Goal: Information Seeking & Learning: Learn about a topic

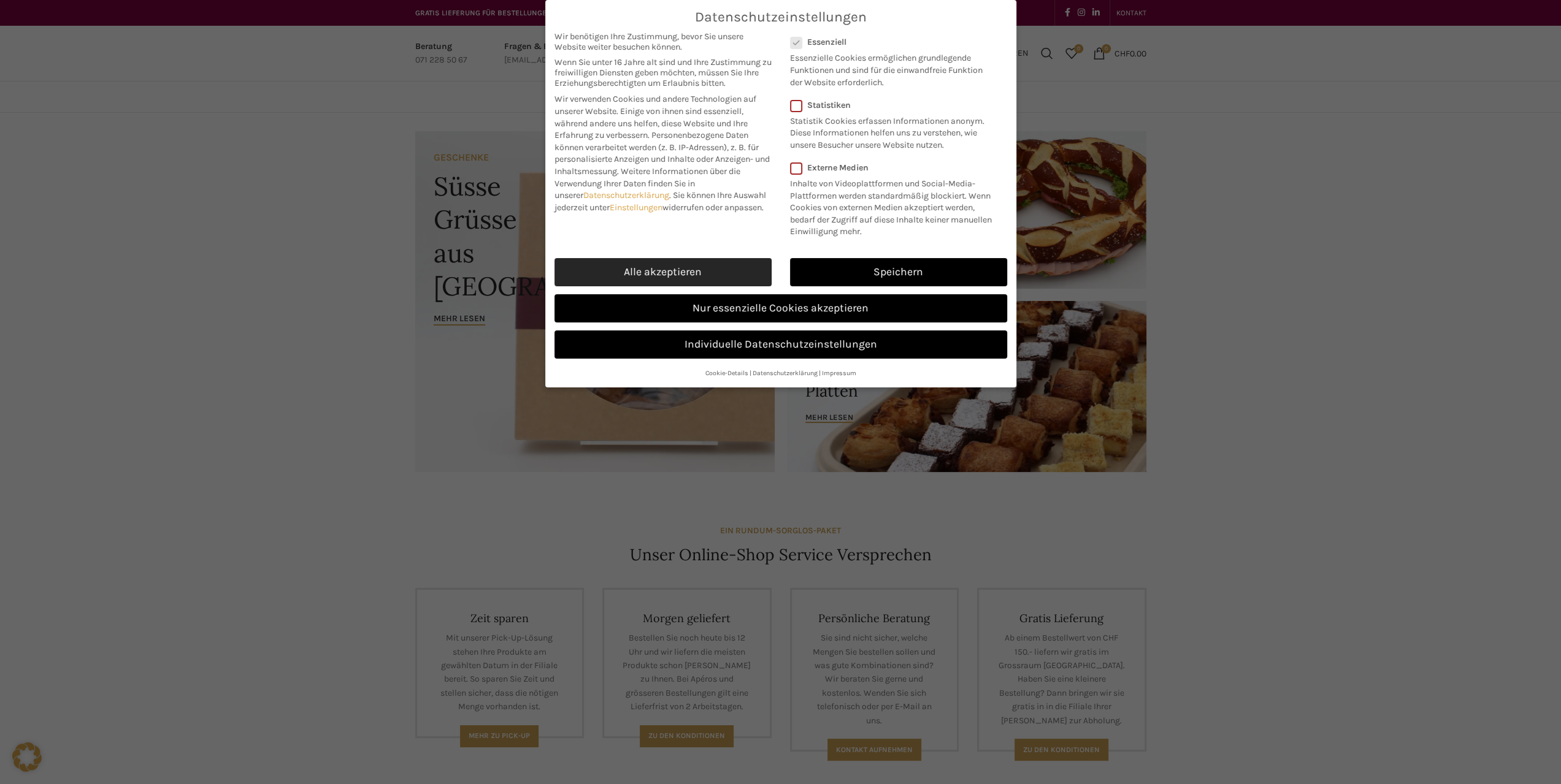
click at [651, 274] on link "Alle akzeptieren" at bounding box center [663, 272] width 217 height 28
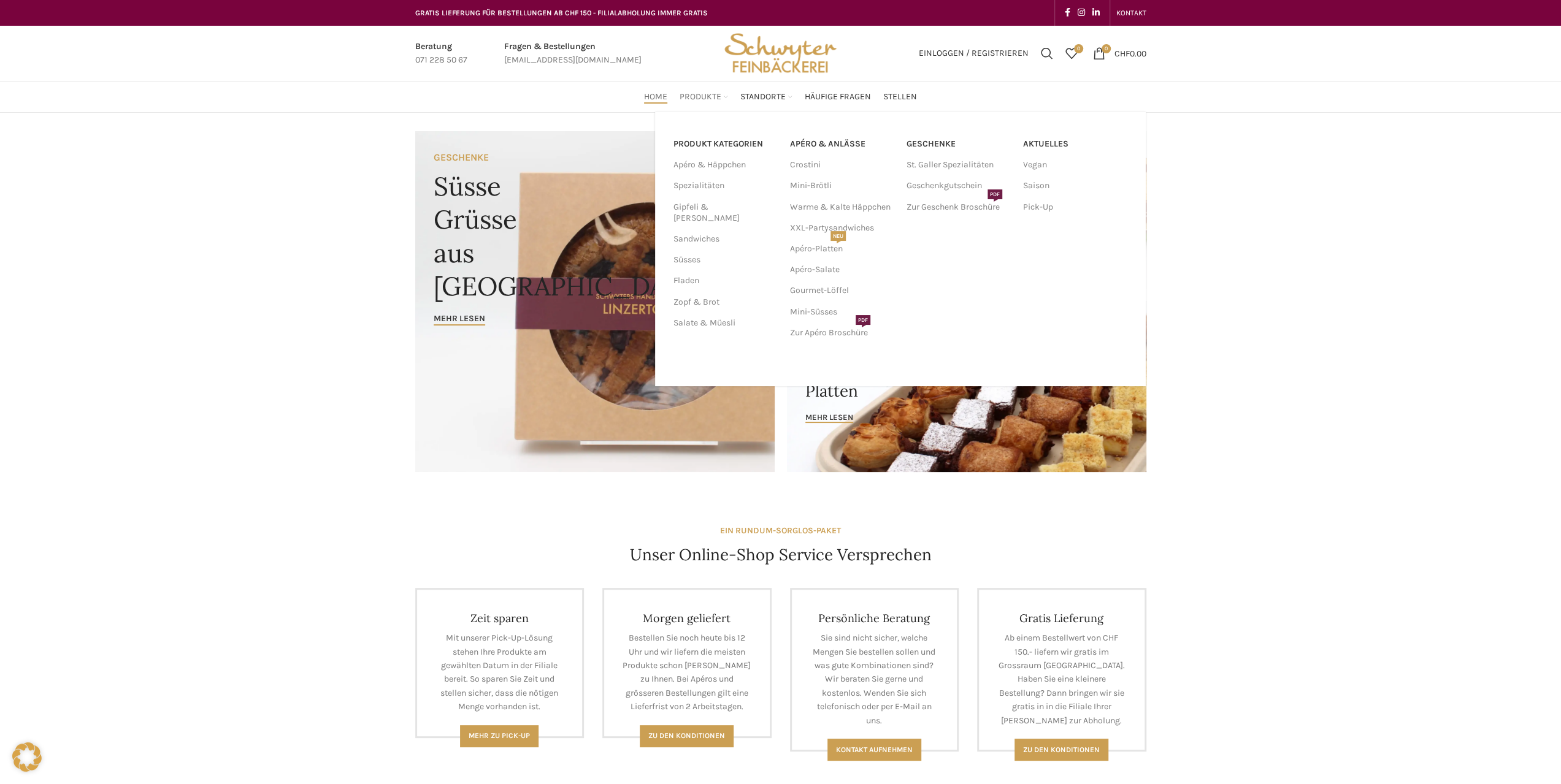
click at [690, 99] on span "Produkte" at bounding box center [700, 97] width 42 height 12
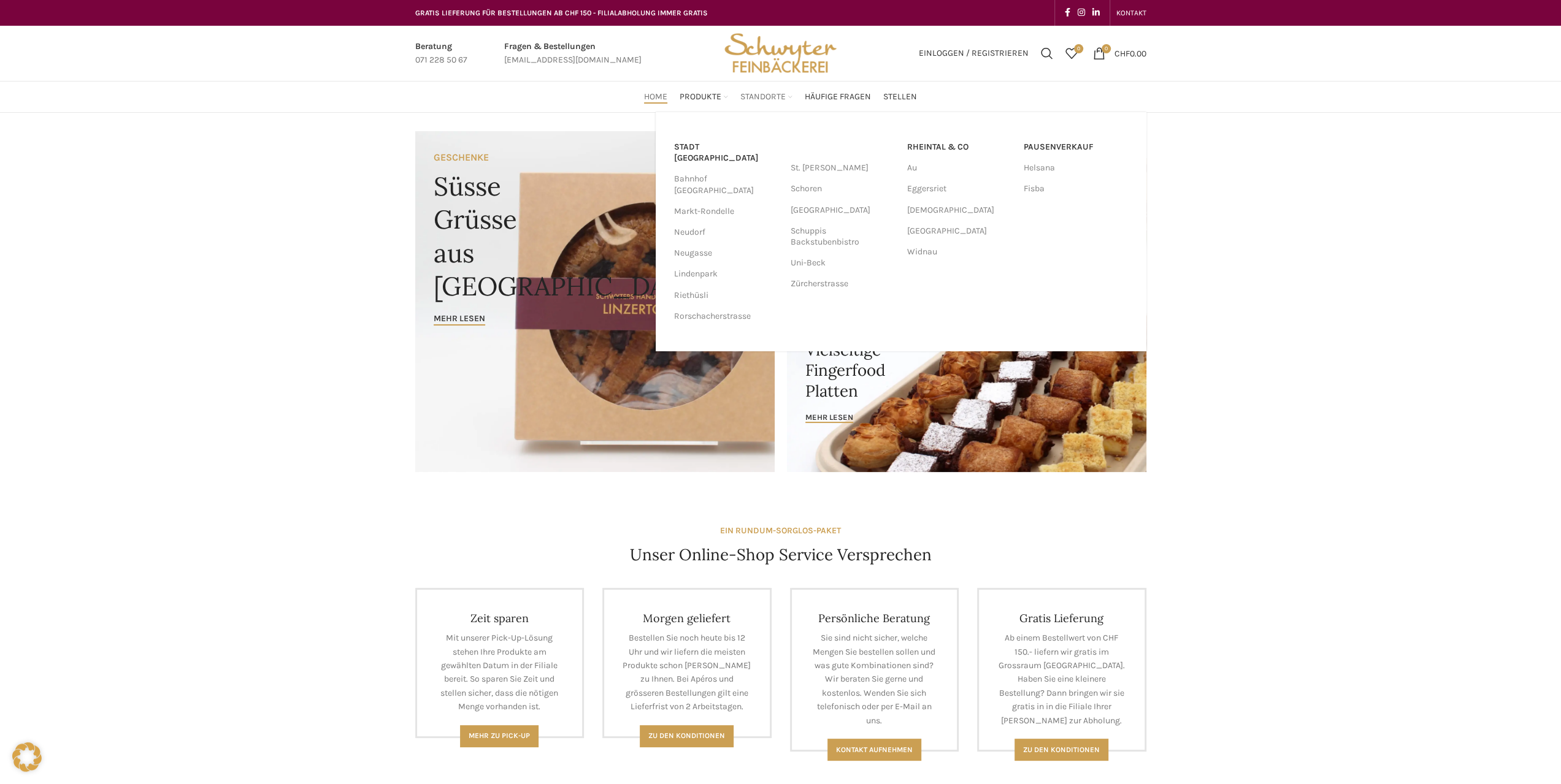
click at [776, 99] on span "Standorte" at bounding box center [763, 97] width 45 height 12
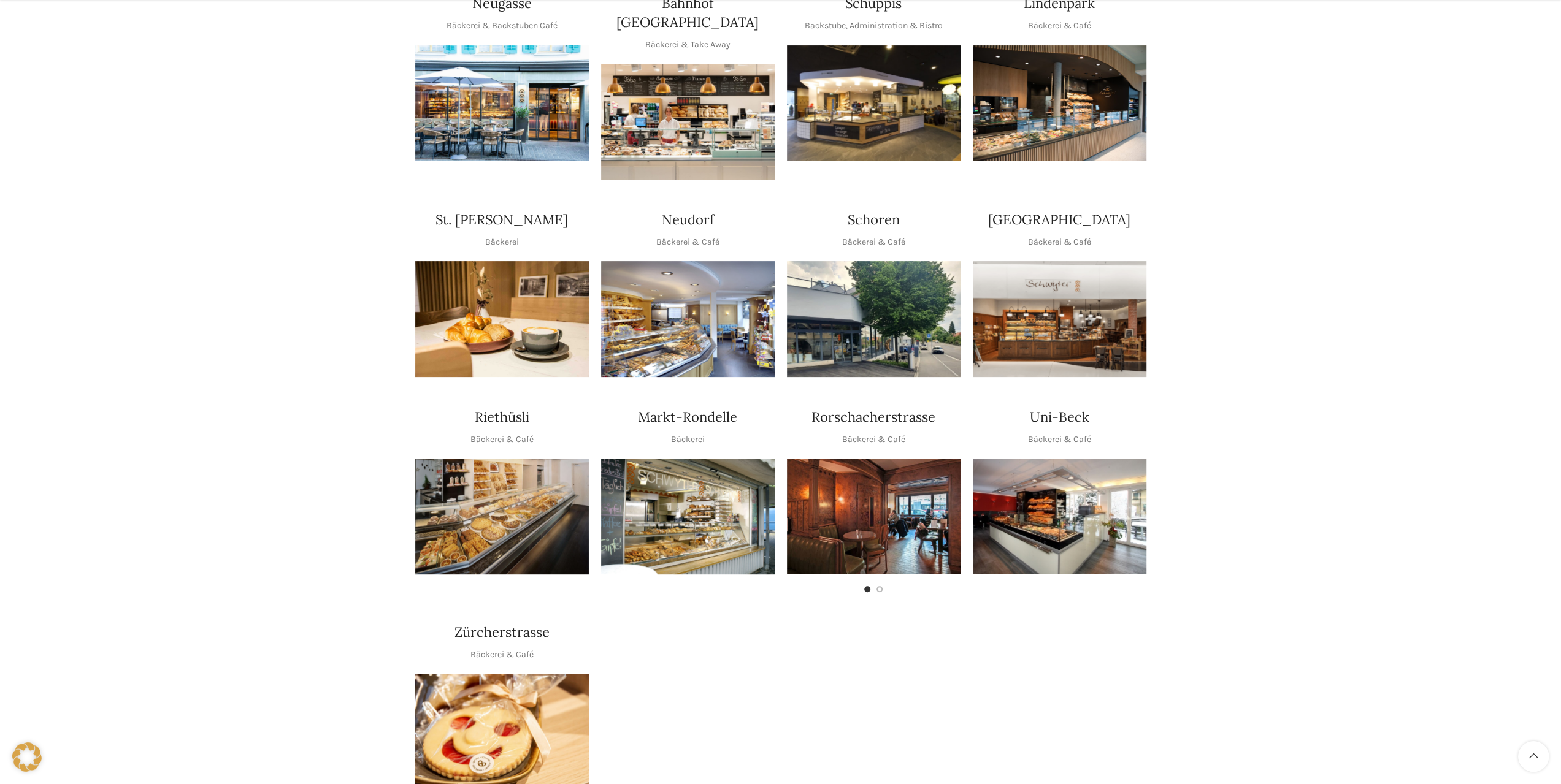
scroll to position [429, 0]
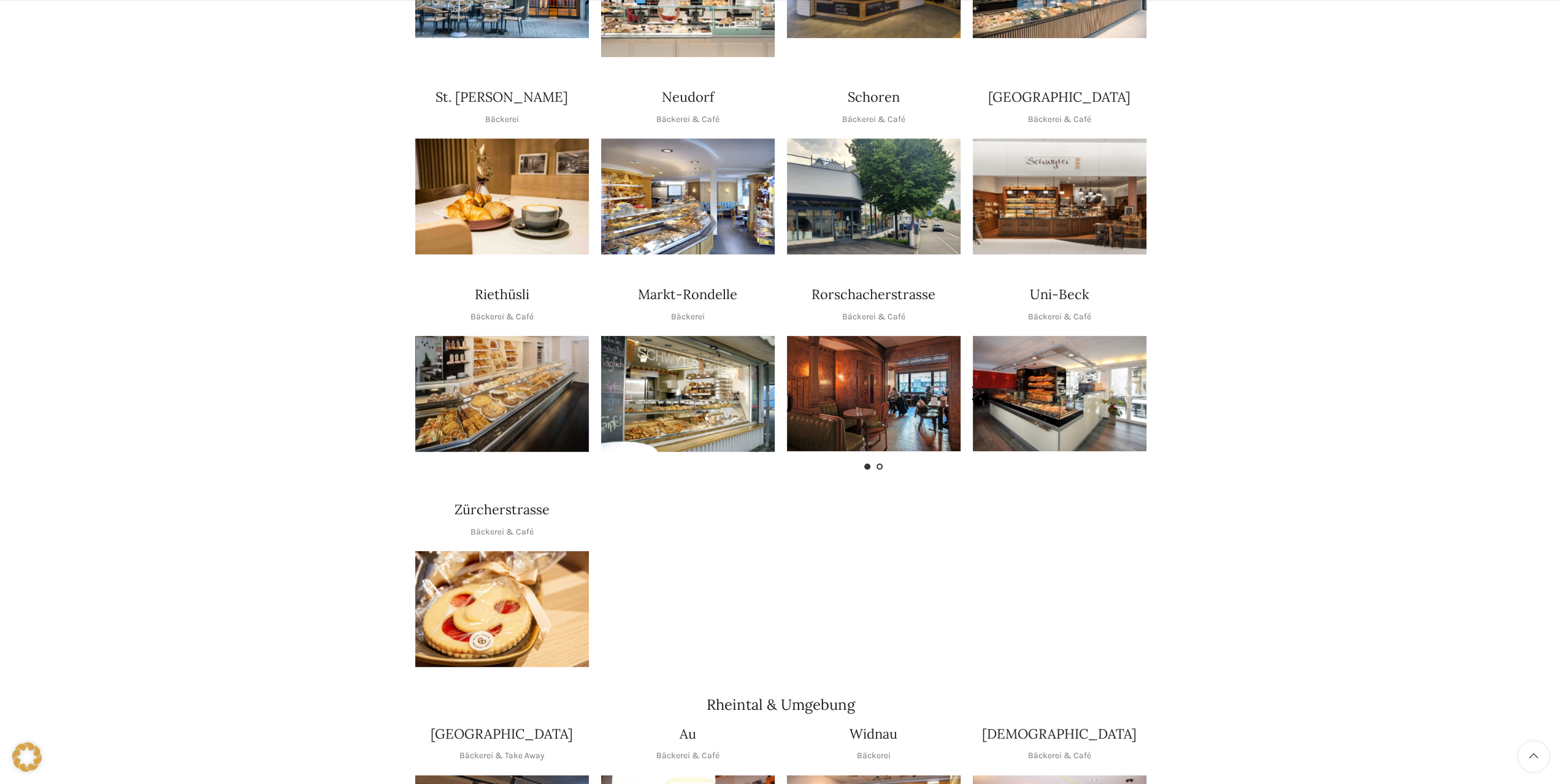
click at [880, 463] on span "Go to slide 2" at bounding box center [879, 466] width 6 height 6
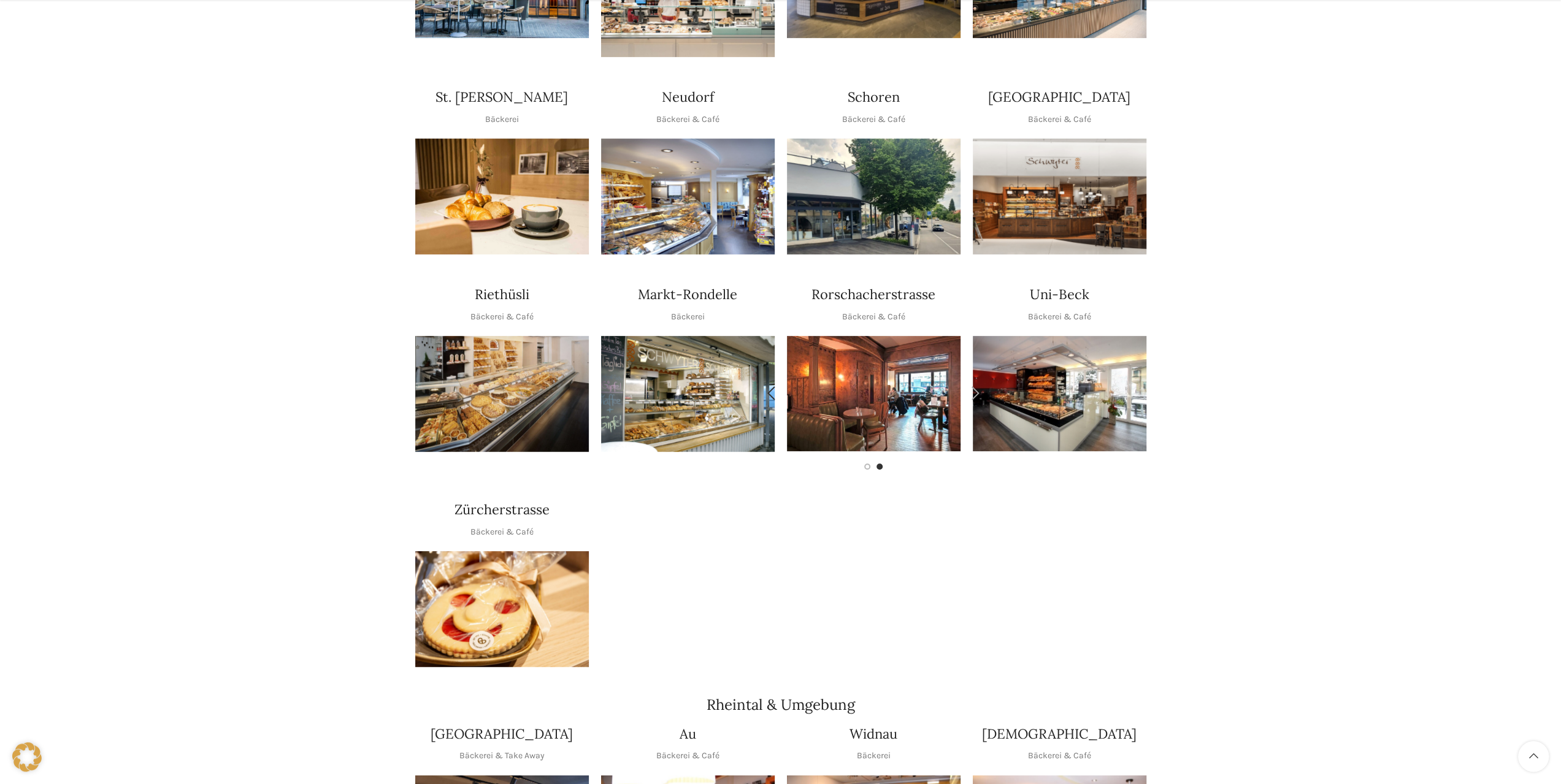
click at [880, 463] on span "Go to slide 2" at bounding box center [879, 466] width 6 height 6
click at [863, 461] on div at bounding box center [874, 461] width 173 height 0
click at [865, 463] on span "Go to slide 1" at bounding box center [867, 466] width 6 height 6
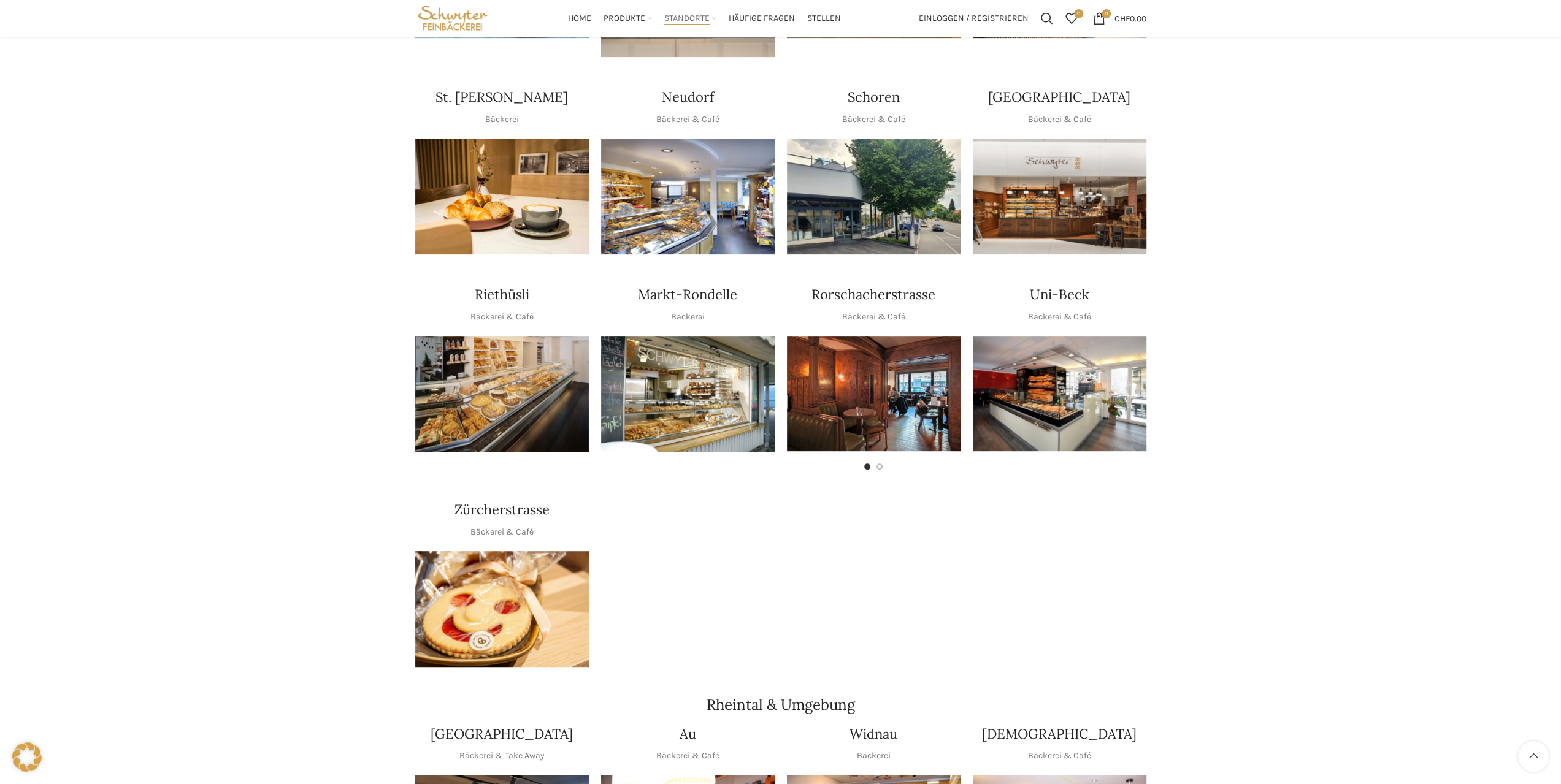
scroll to position [368, 0]
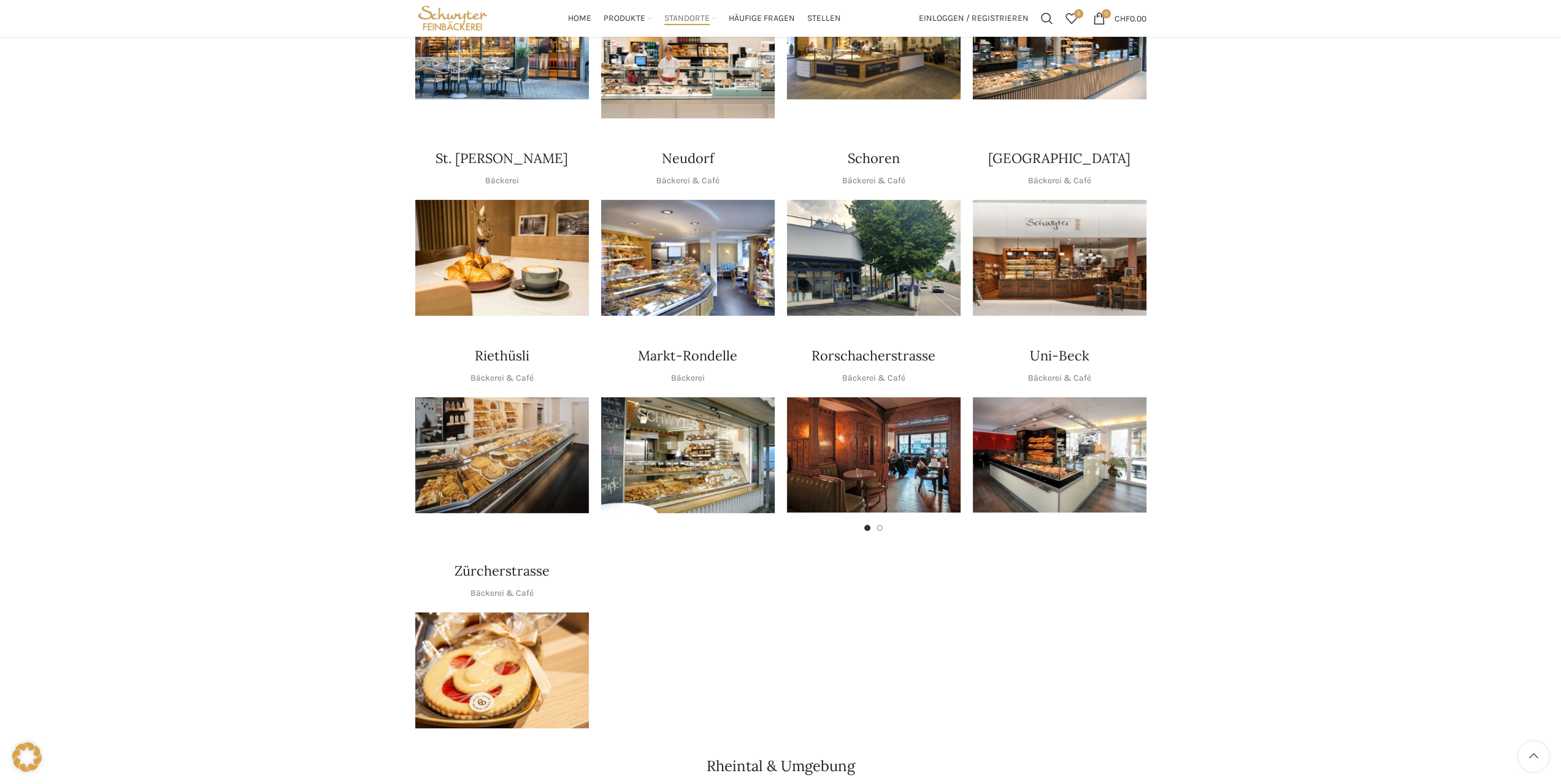
click at [903, 229] on img "1 / 1" at bounding box center [874, 257] width 173 height 116
click at [693, 268] on img "1 / 1" at bounding box center [687, 257] width 173 height 116
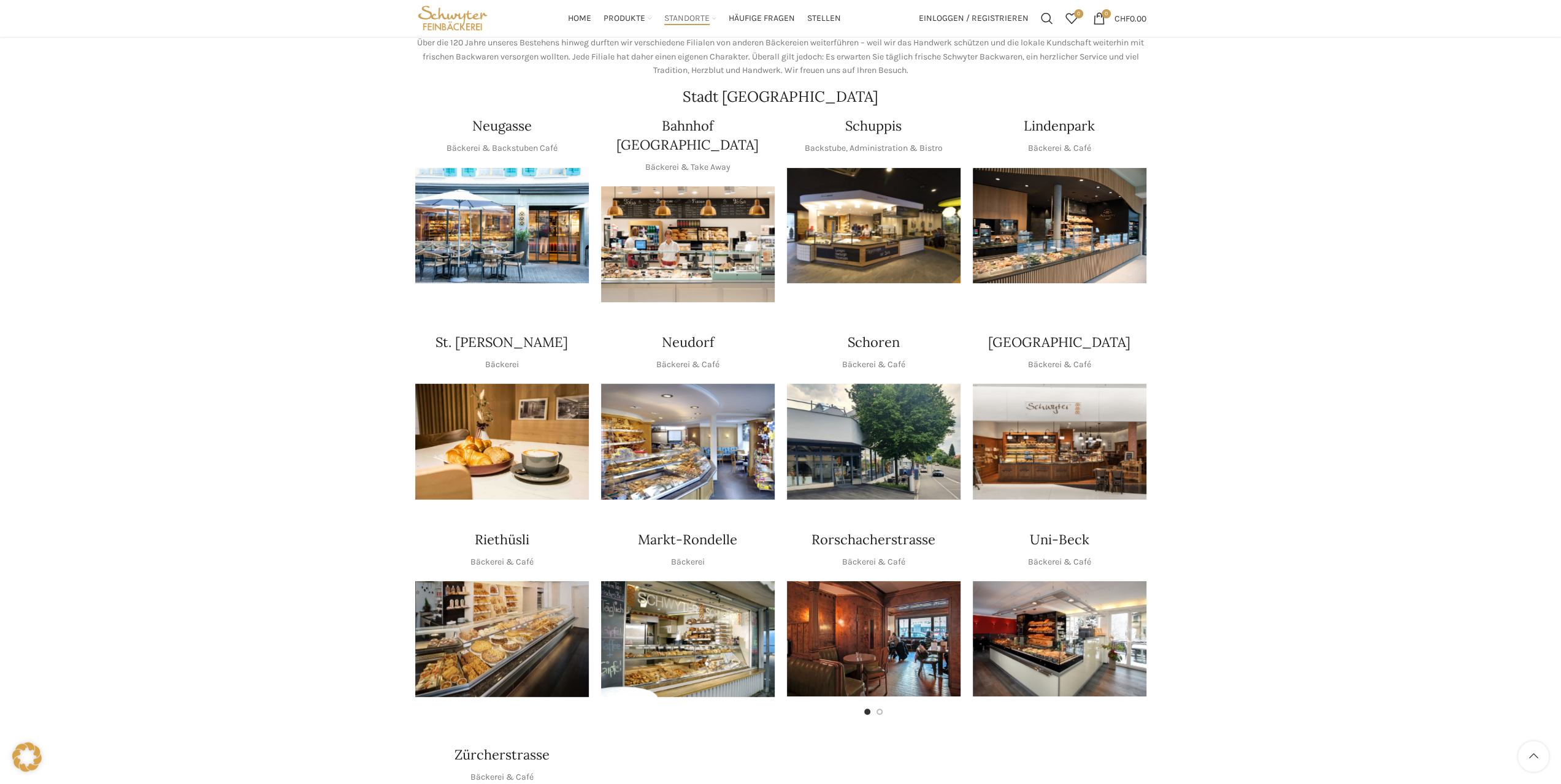
click at [930, 236] on img "1 / 1" at bounding box center [874, 226] width 173 height 116
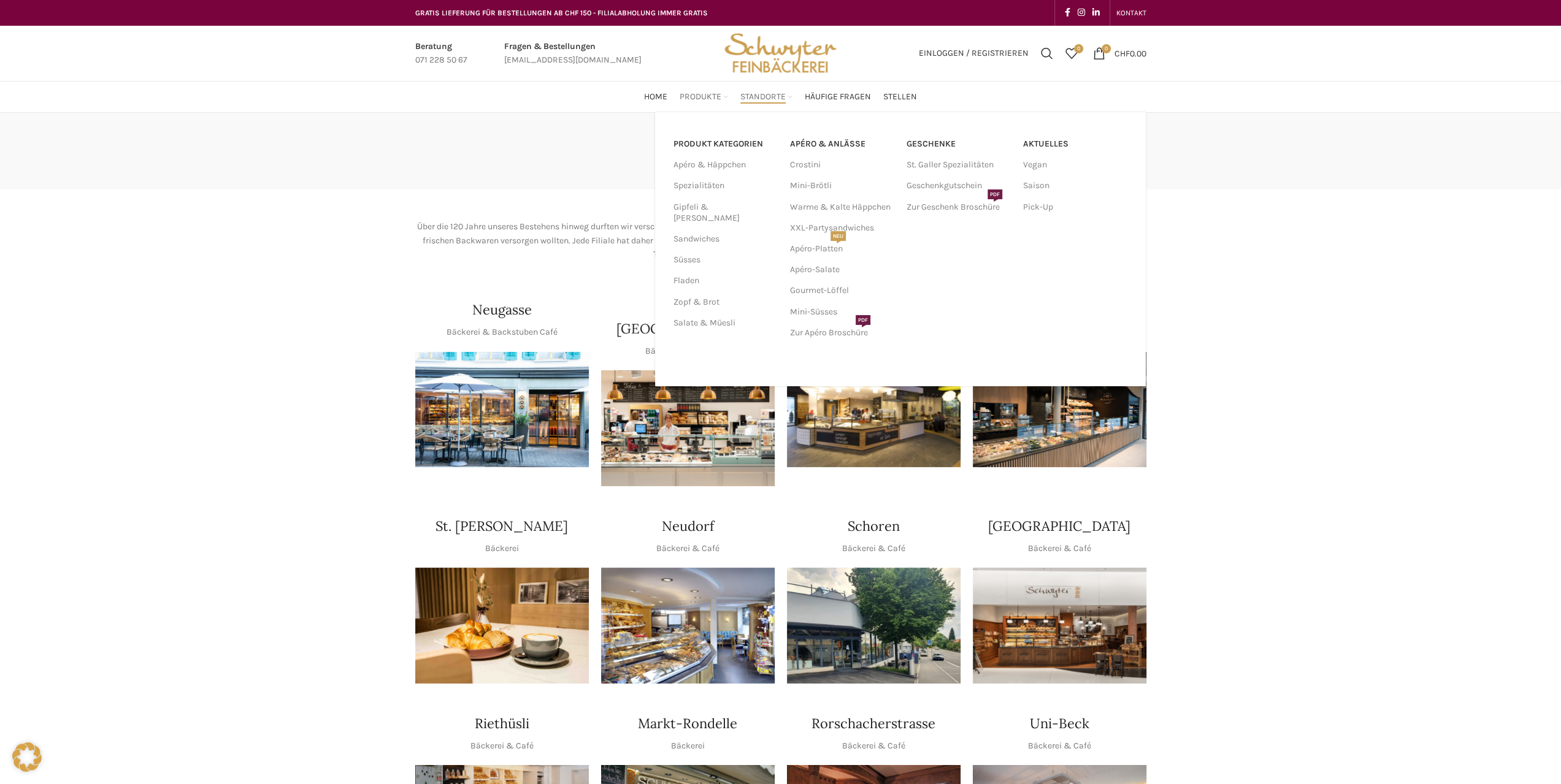
click at [714, 99] on span "Produkte" at bounding box center [700, 97] width 42 height 12
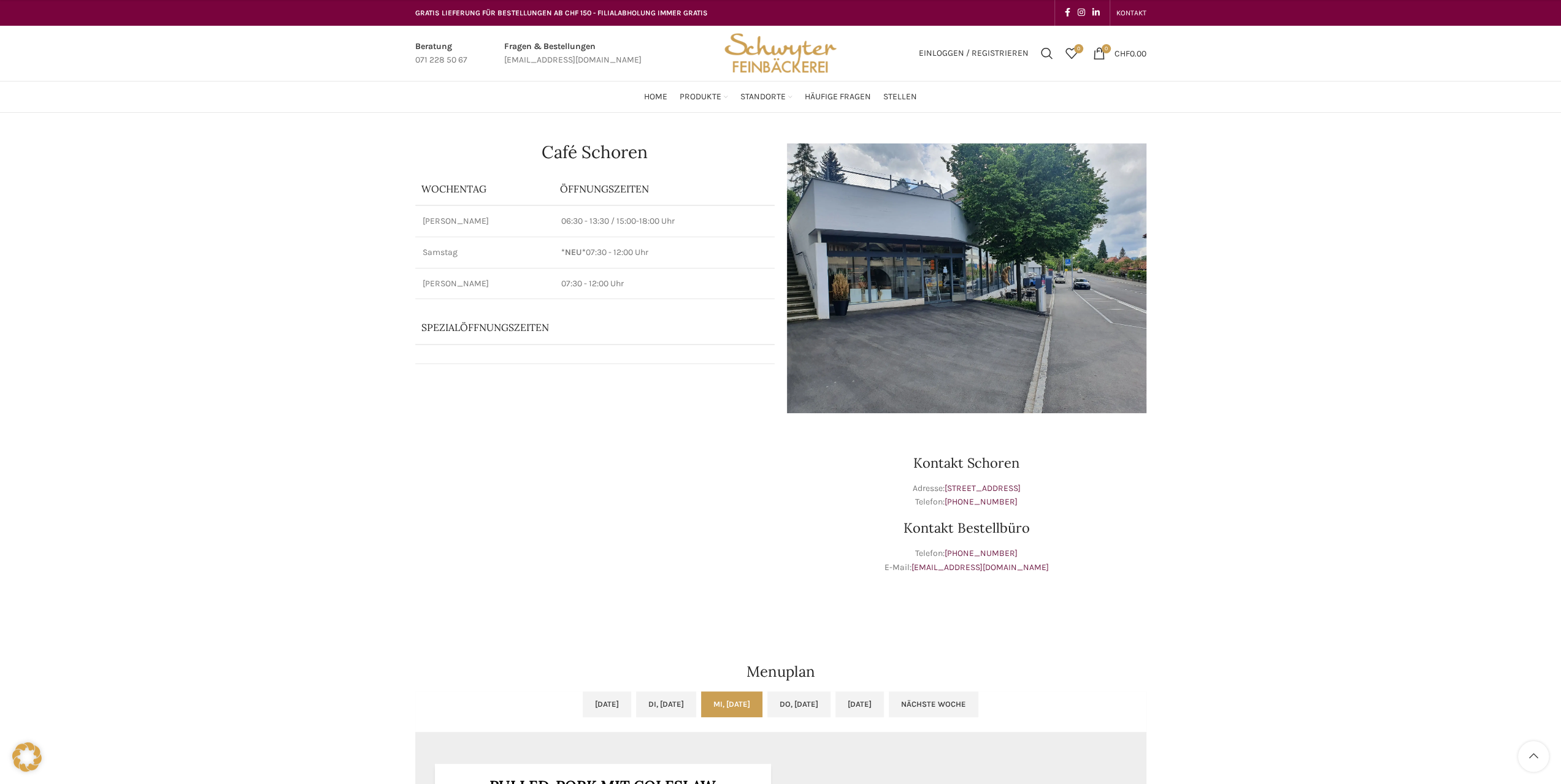
scroll to position [184, 0]
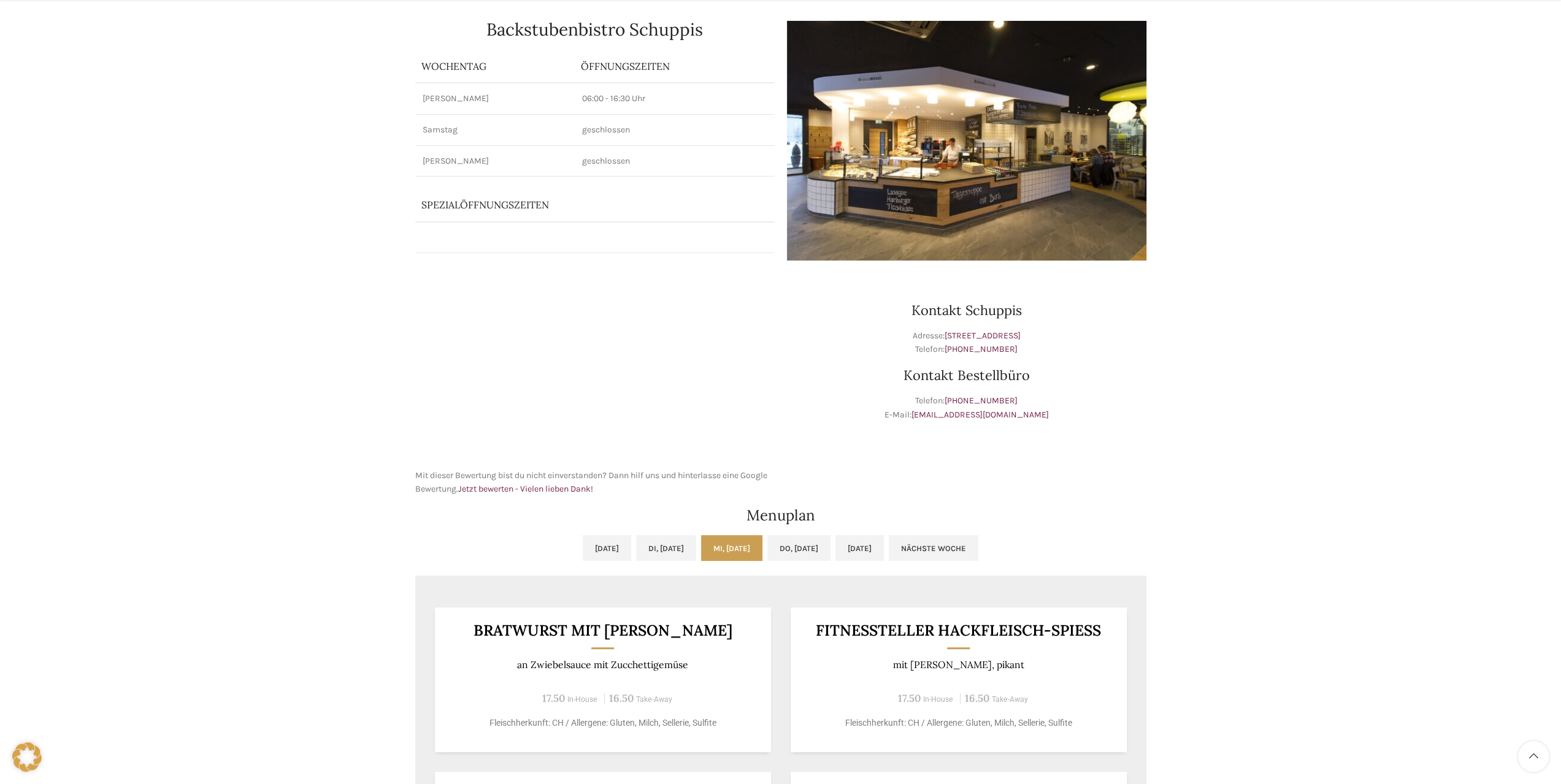
scroll to position [184, 0]
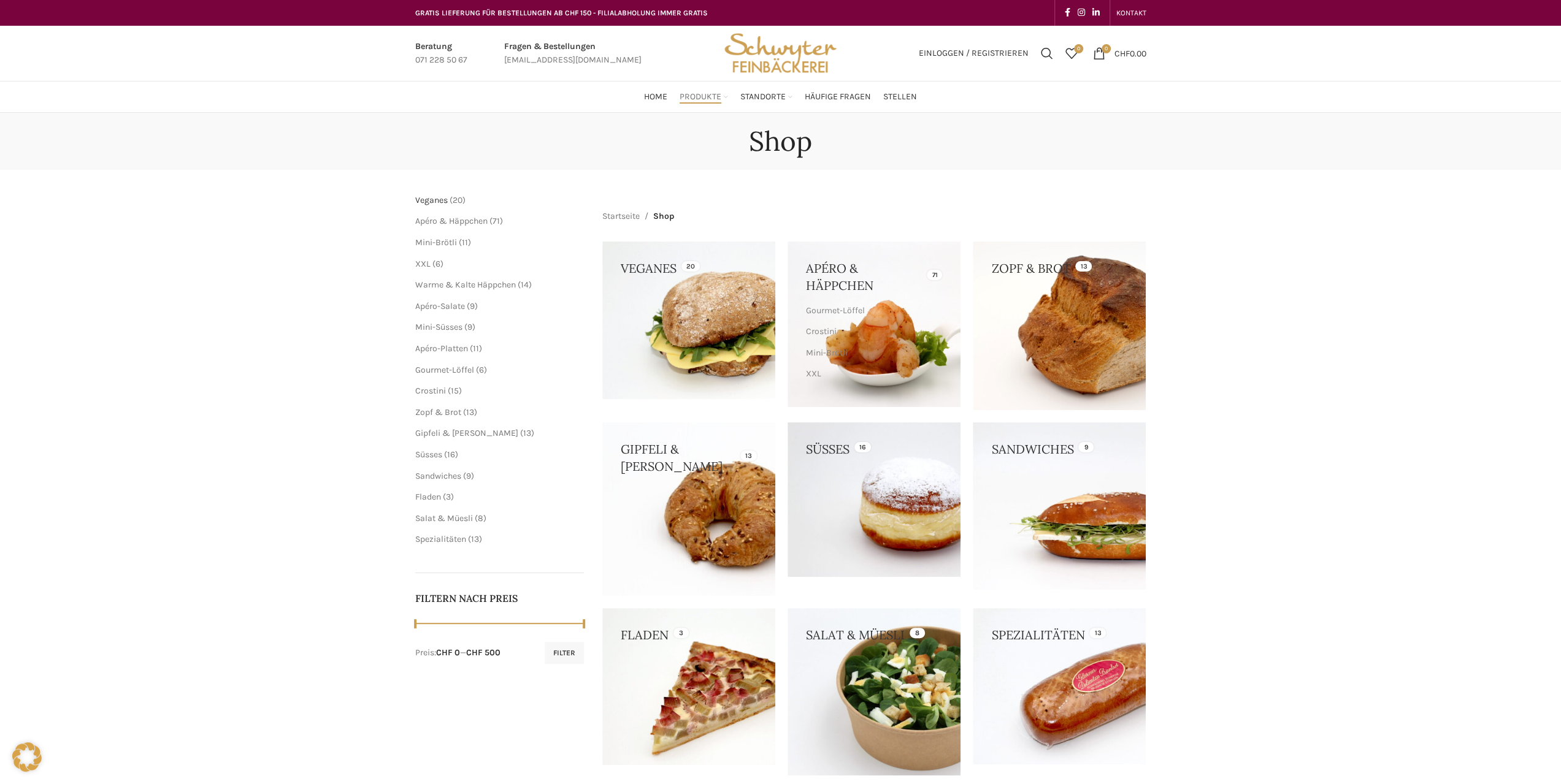
click at [432, 201] on span "Veganes" at bounding box center [432, 200] width 33 height 10
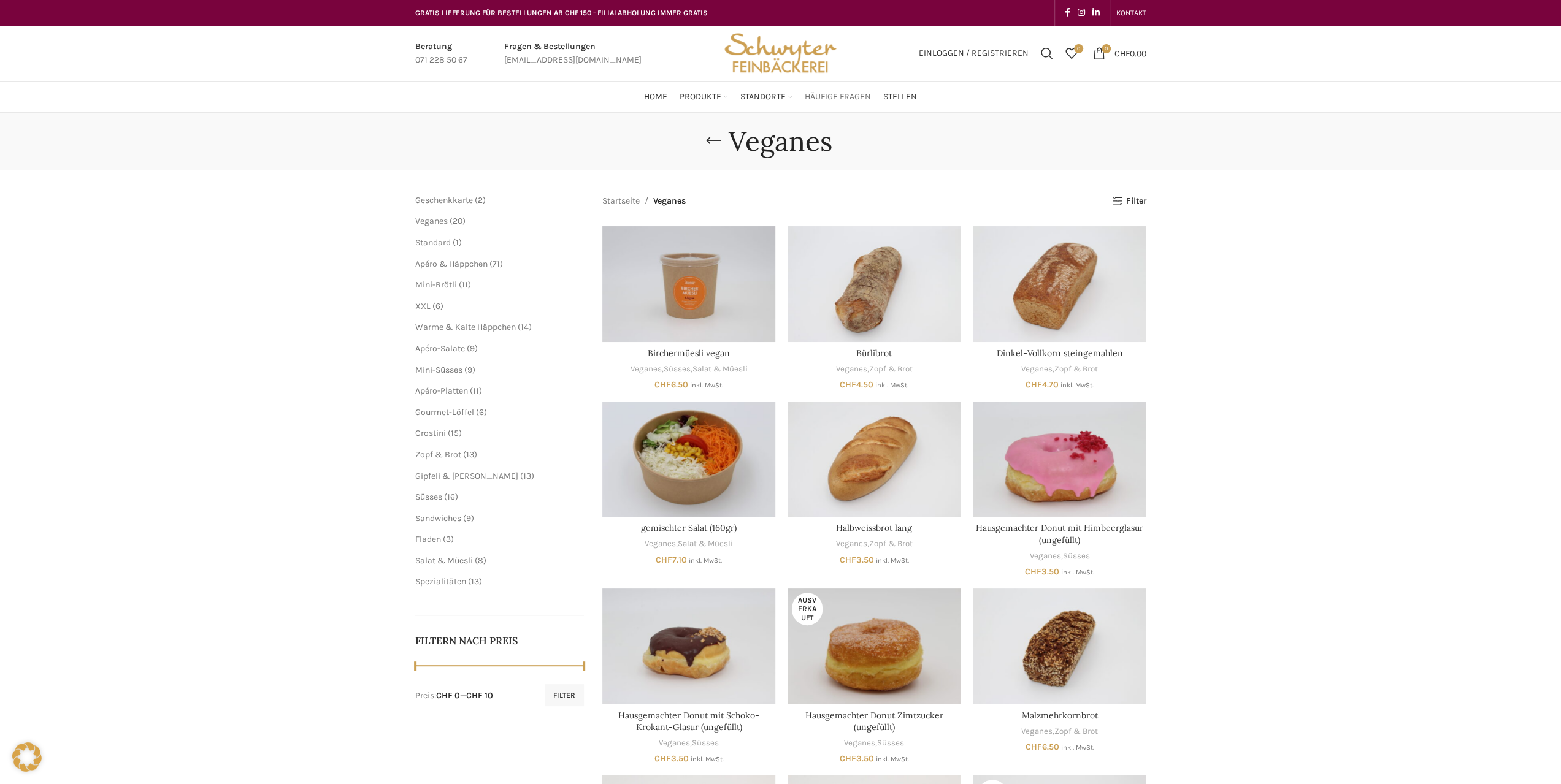
click at [811, 101] on span "Häufige Fragen" at bounding box center [838, 97] width 66 height 12
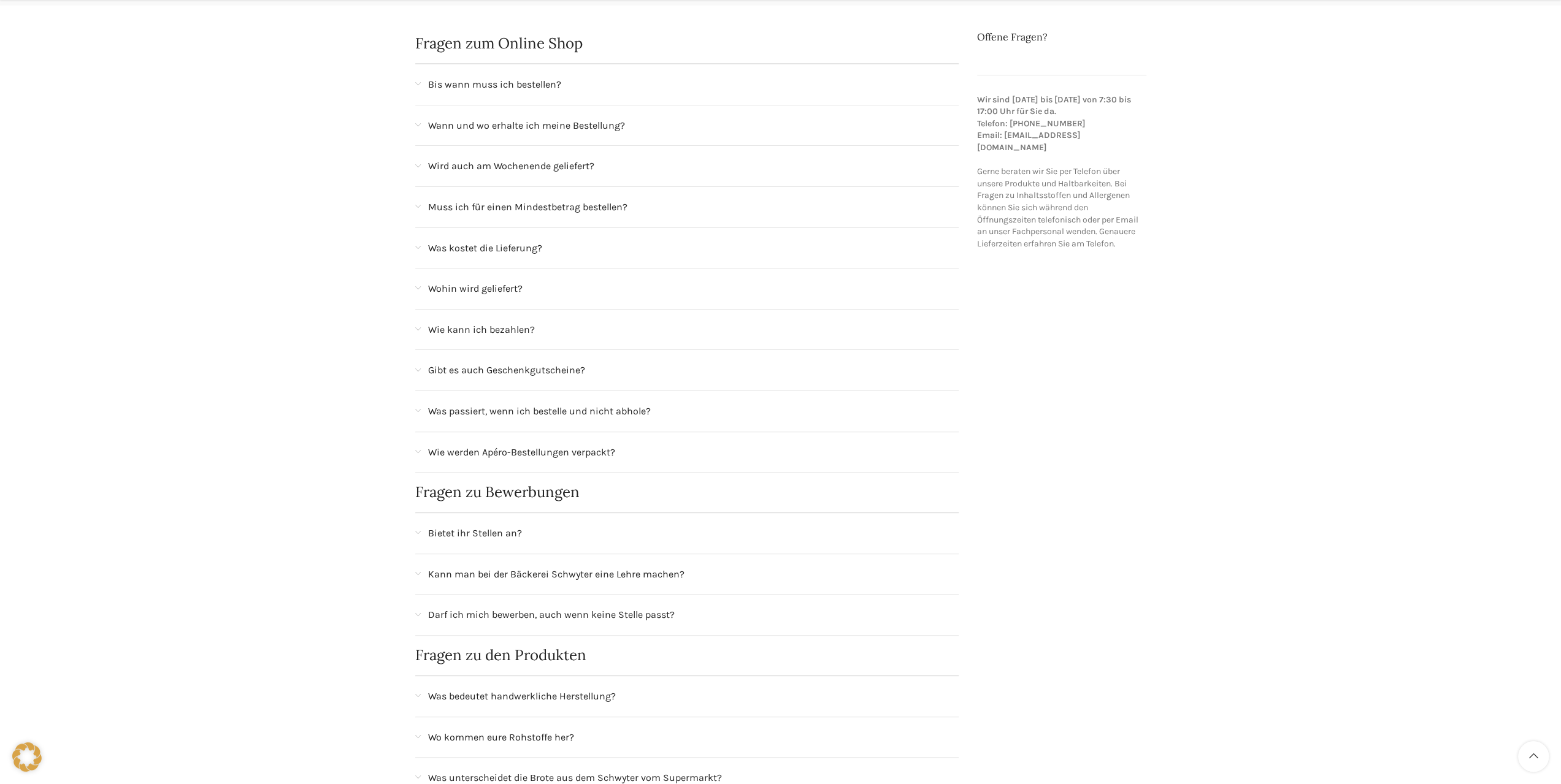
scroll to position [245, 0]
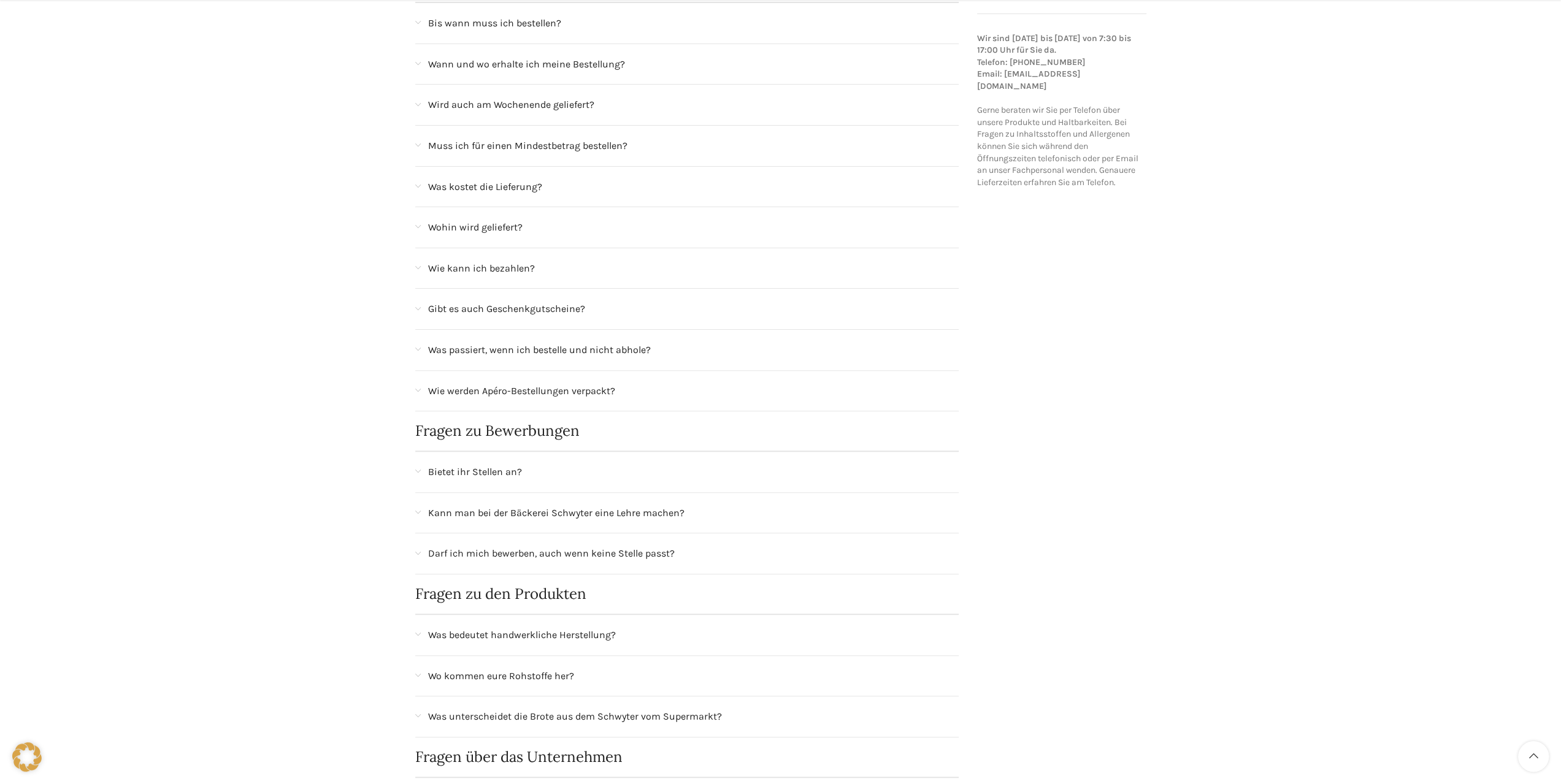
click at [693, 546] on div "Darf ich mich bewerben, auch wenn keine Stelle passt?" at bounding box center [693, 553] width 531 height 16
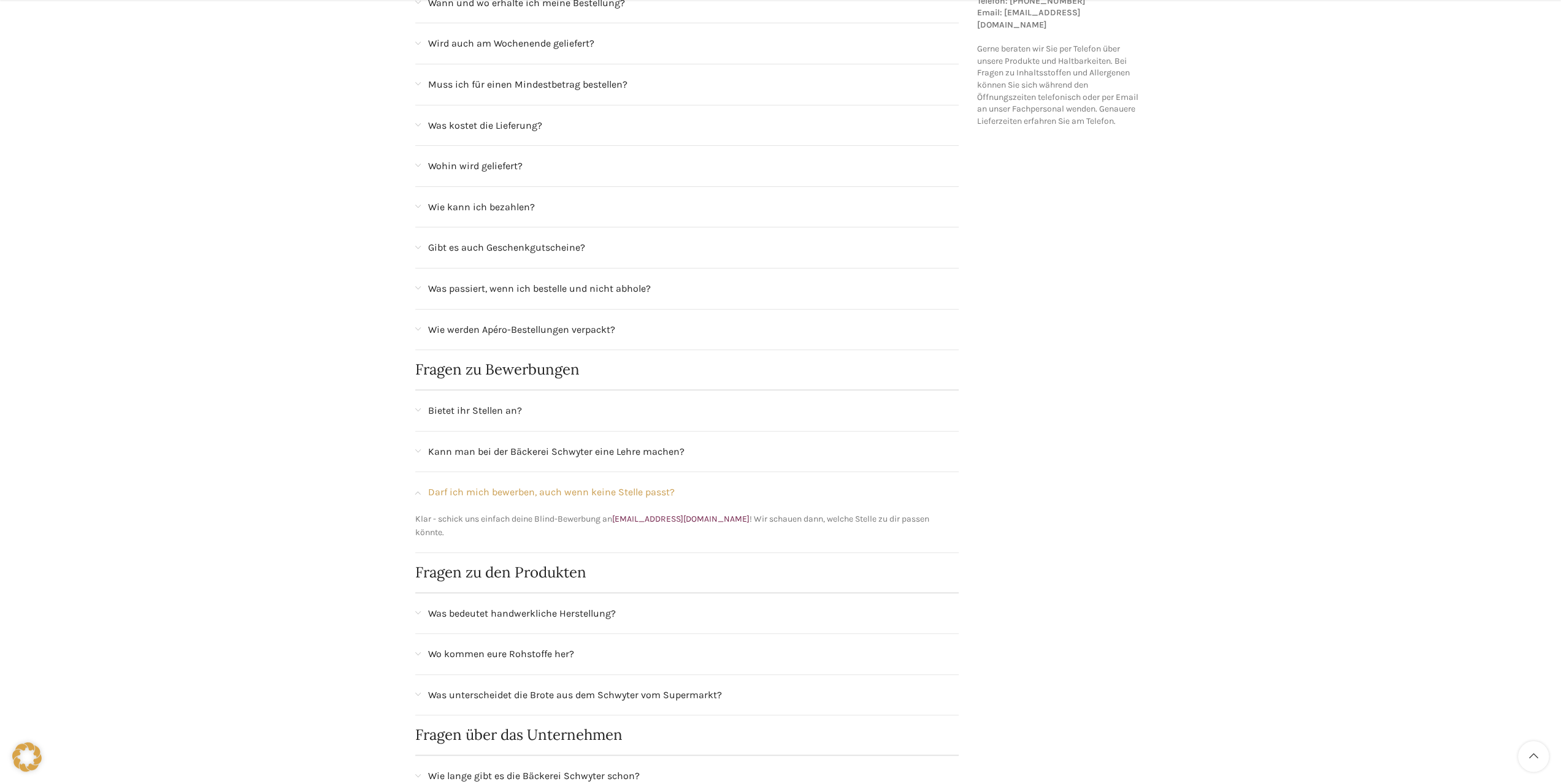
scroll to position [368, 0]
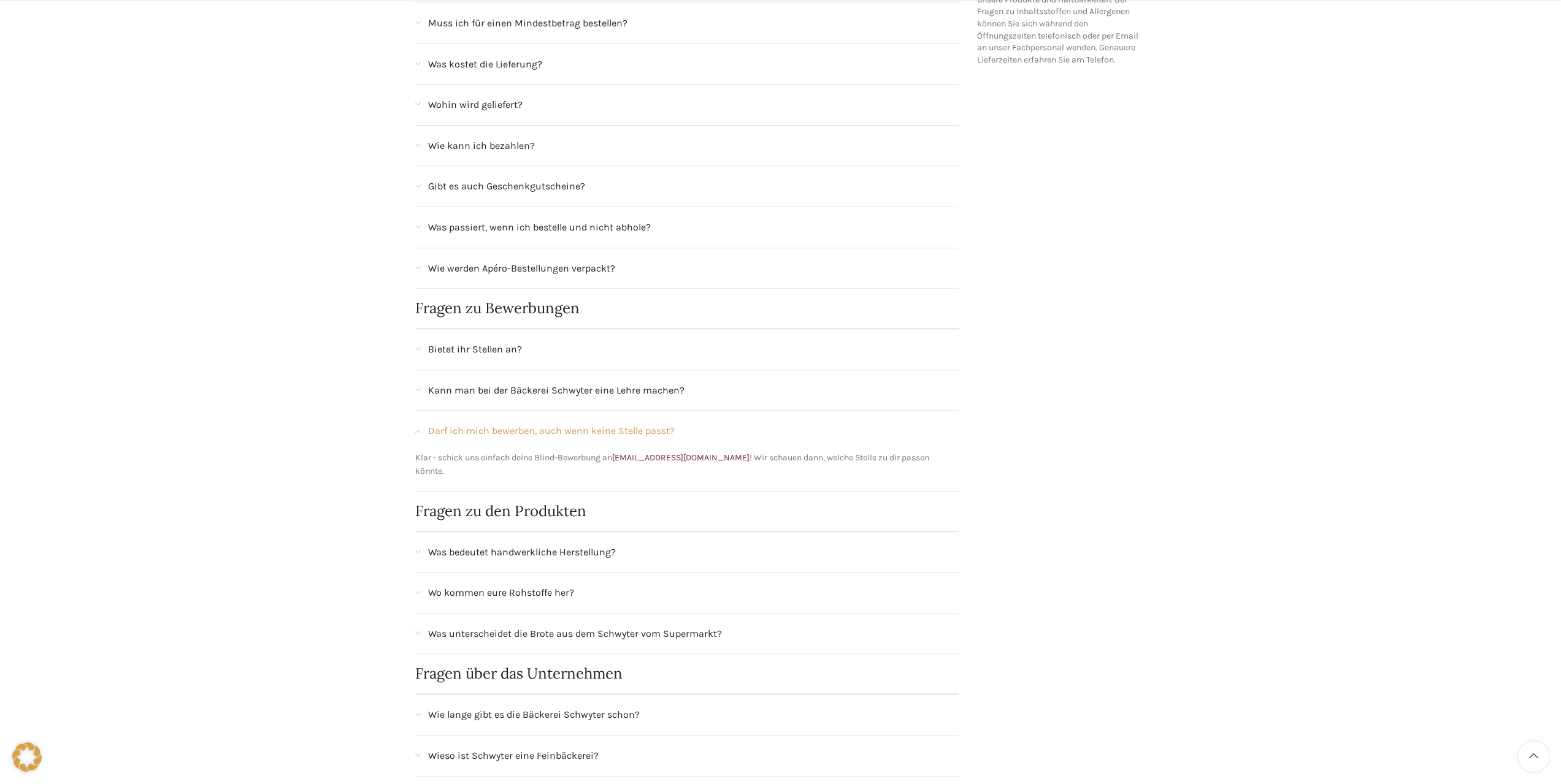
click at [658, 545] on div "Was bedeutet handwerkliche Herstellung?" at bounding box center [693, 552] width 531 height 16
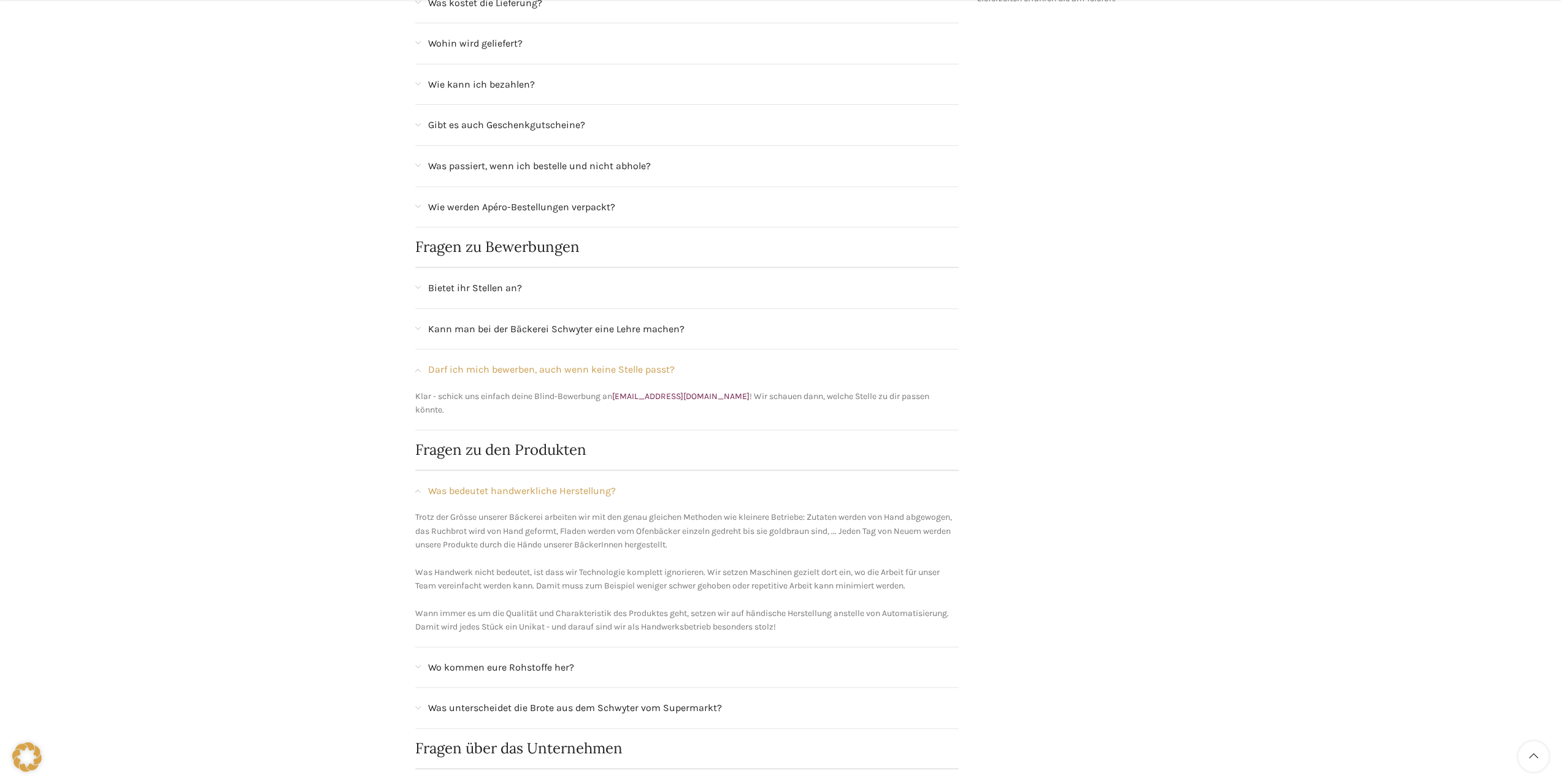
scroll to position [552, 0]
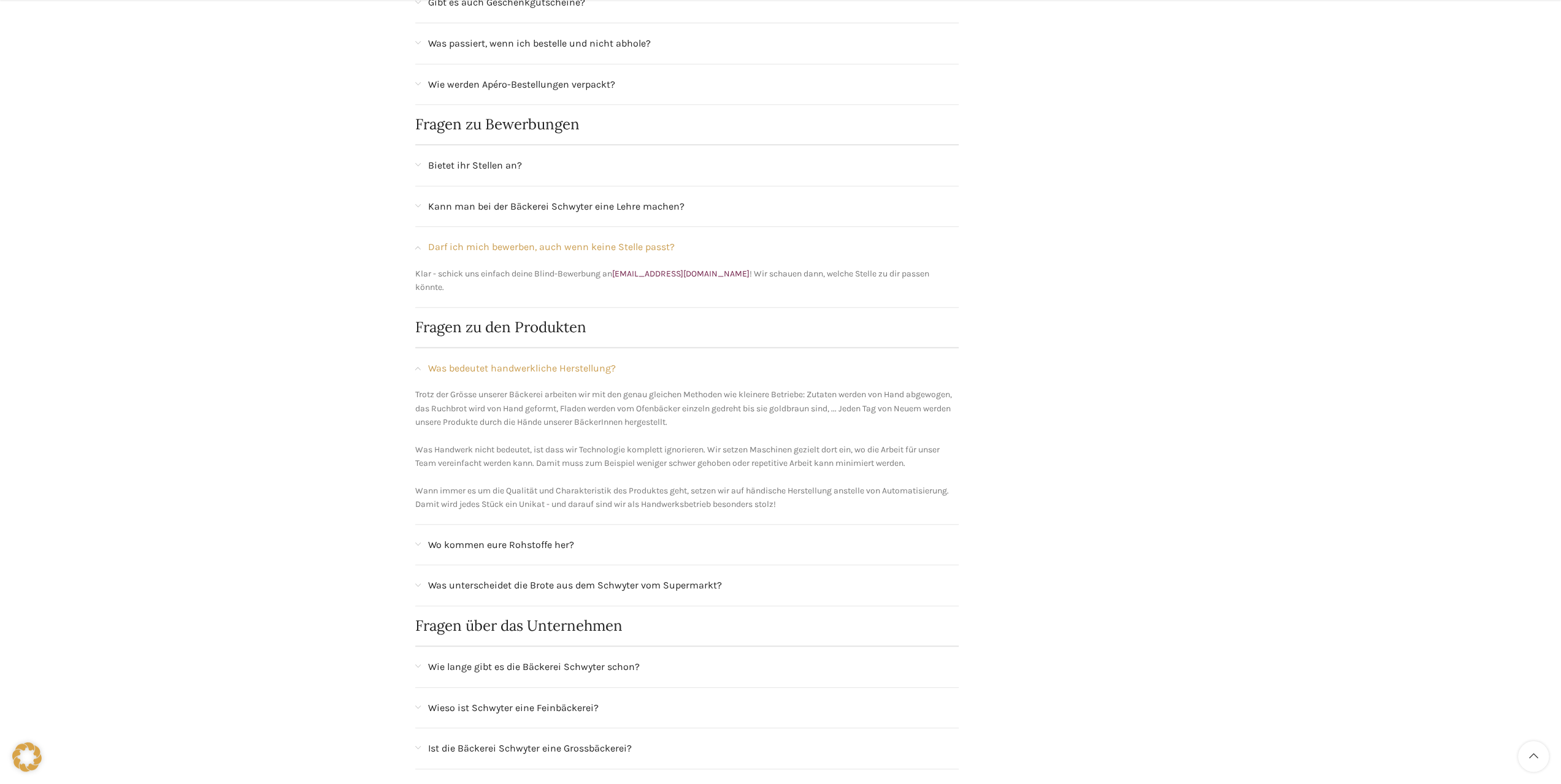
click at [622, 537] on div "Wo kommen eure Rohstoffe her?" at bounding box center [693, 545] width 531 height 16
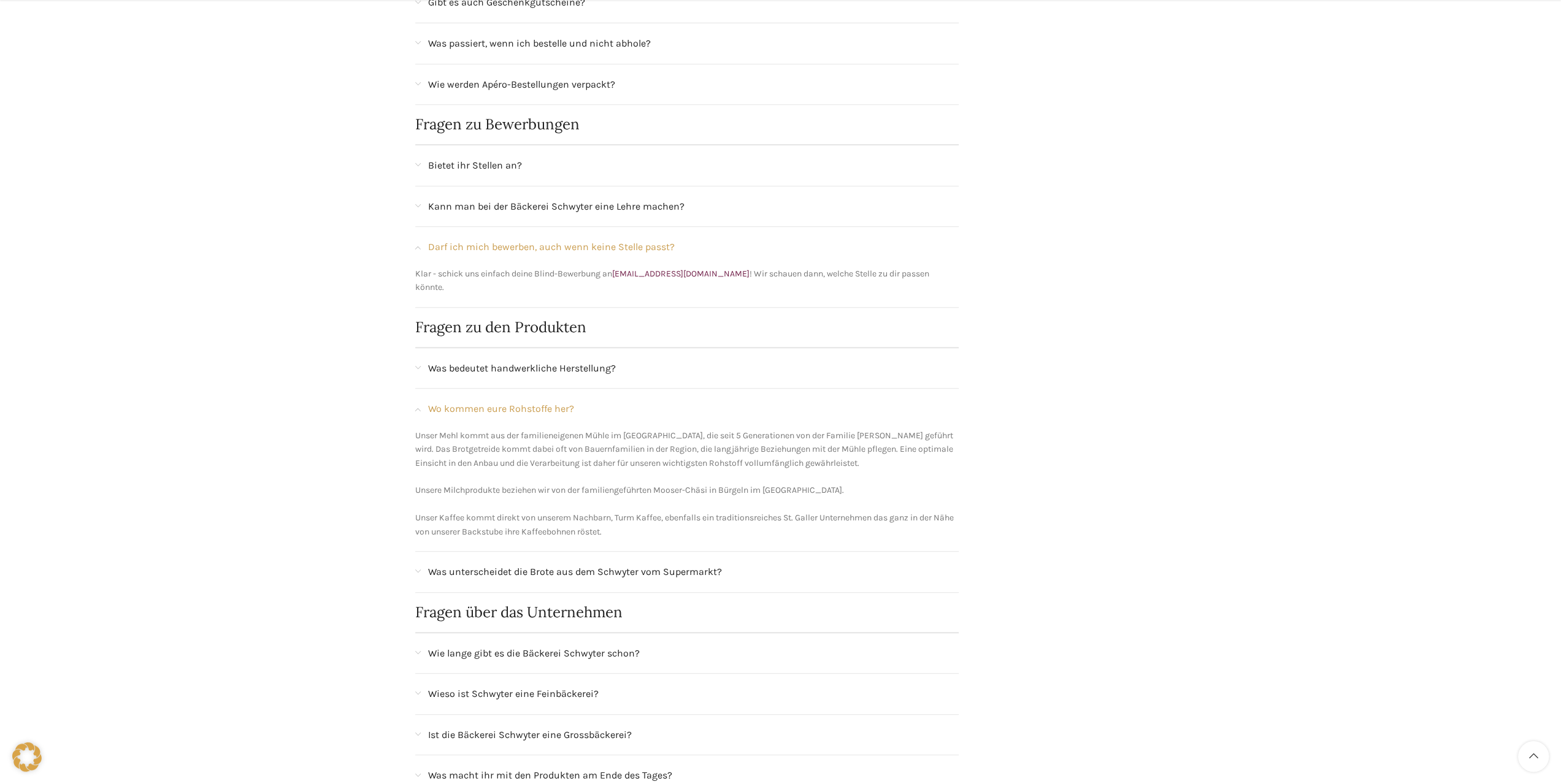
click at [638, 564] on span "Was unterscheidet die Brote aus dem Schwyter vom Supermarkt?" at bounding box center [575, 571] width 293 height 16
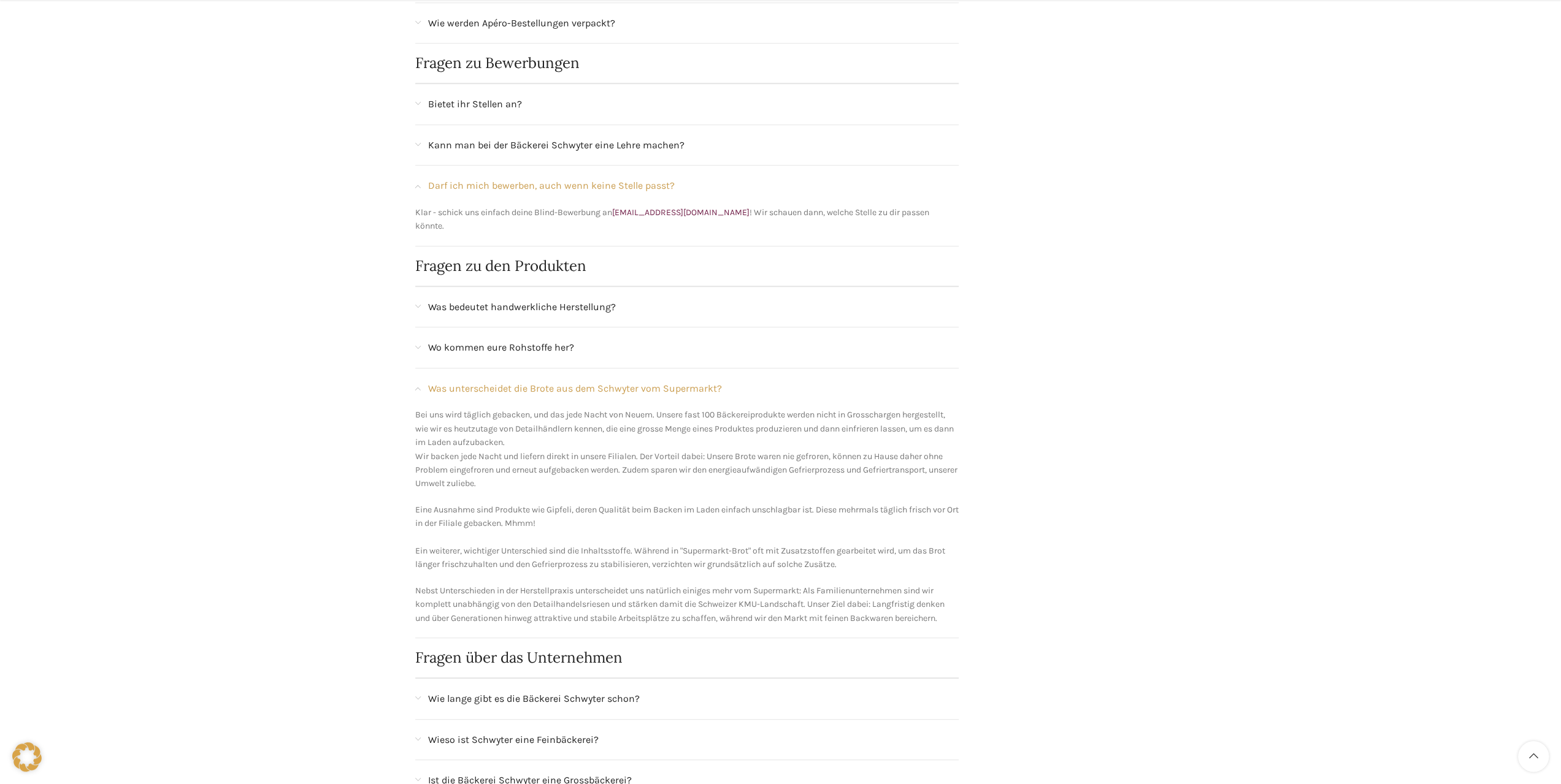
scroll to position [736, 0]
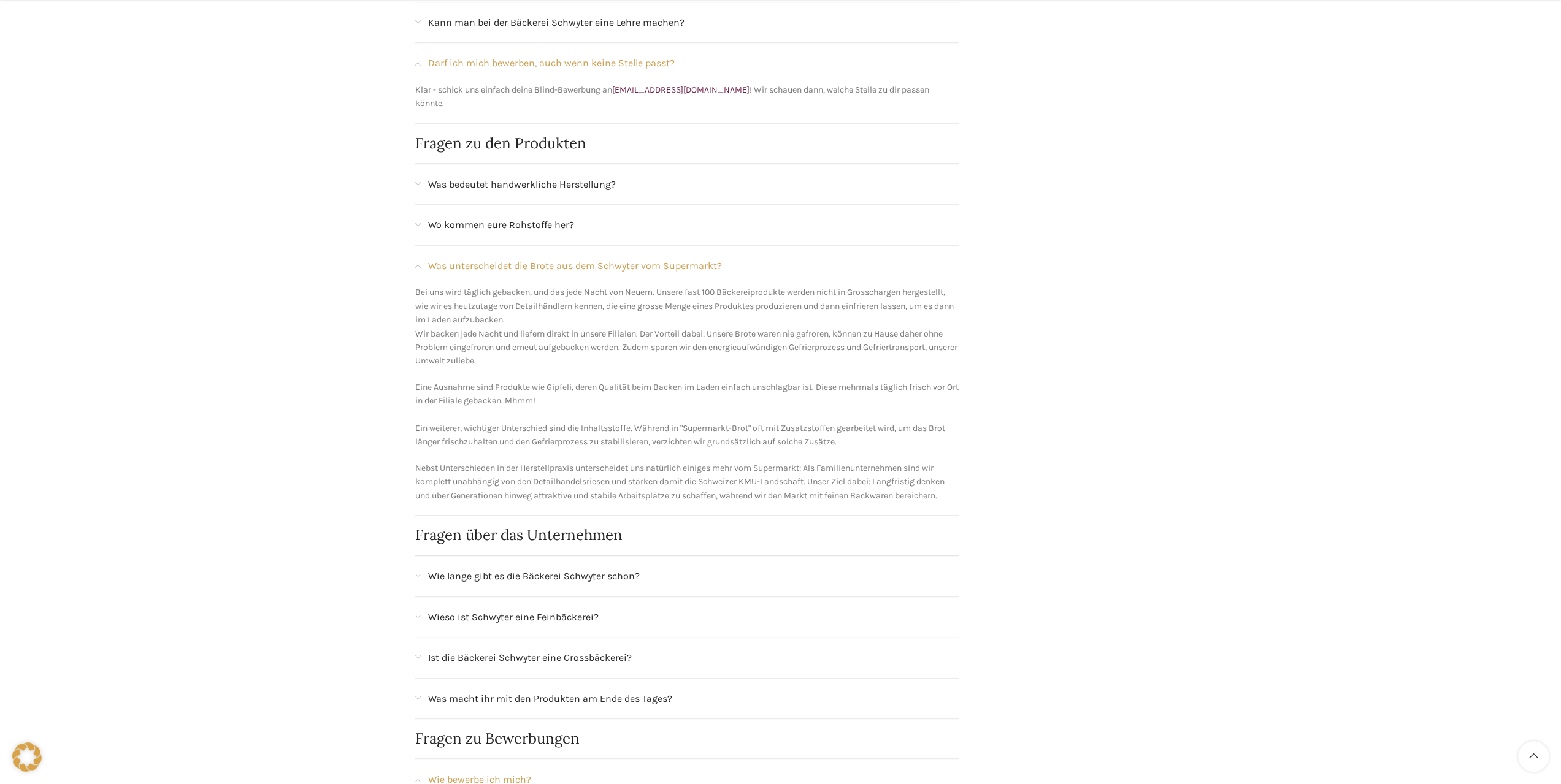
click at [629, 568] on span "Wie lange gibt es die Bäckerei Schwyter schon?" at bounding box center [534, 576] width 212 height 16
click at [628, 568] on span "Wie lange gibt es die Bäckerei Schwyter schon?" at bounding box center [534, 576] width 212 height 16
click at [616, 609] on div "Wieso ist Schwyter eine Feinbäckerei?" at bounding box center [693, 617] width 531 height 16
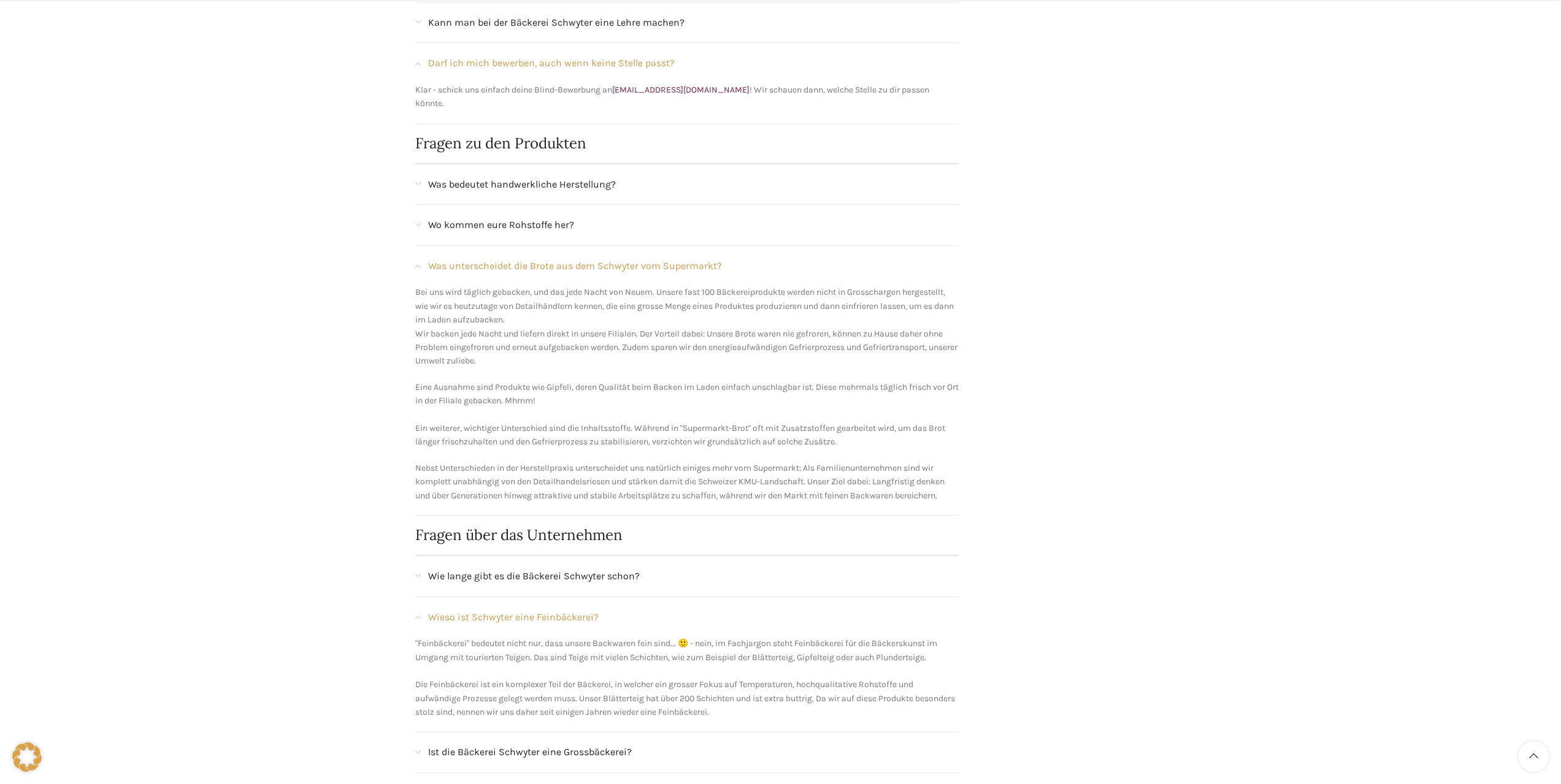
click at [616, 609] on div "Wieso ist Schwyter eine Feinbäckerei?" at bounding box center [693, 617] width 531 height 16
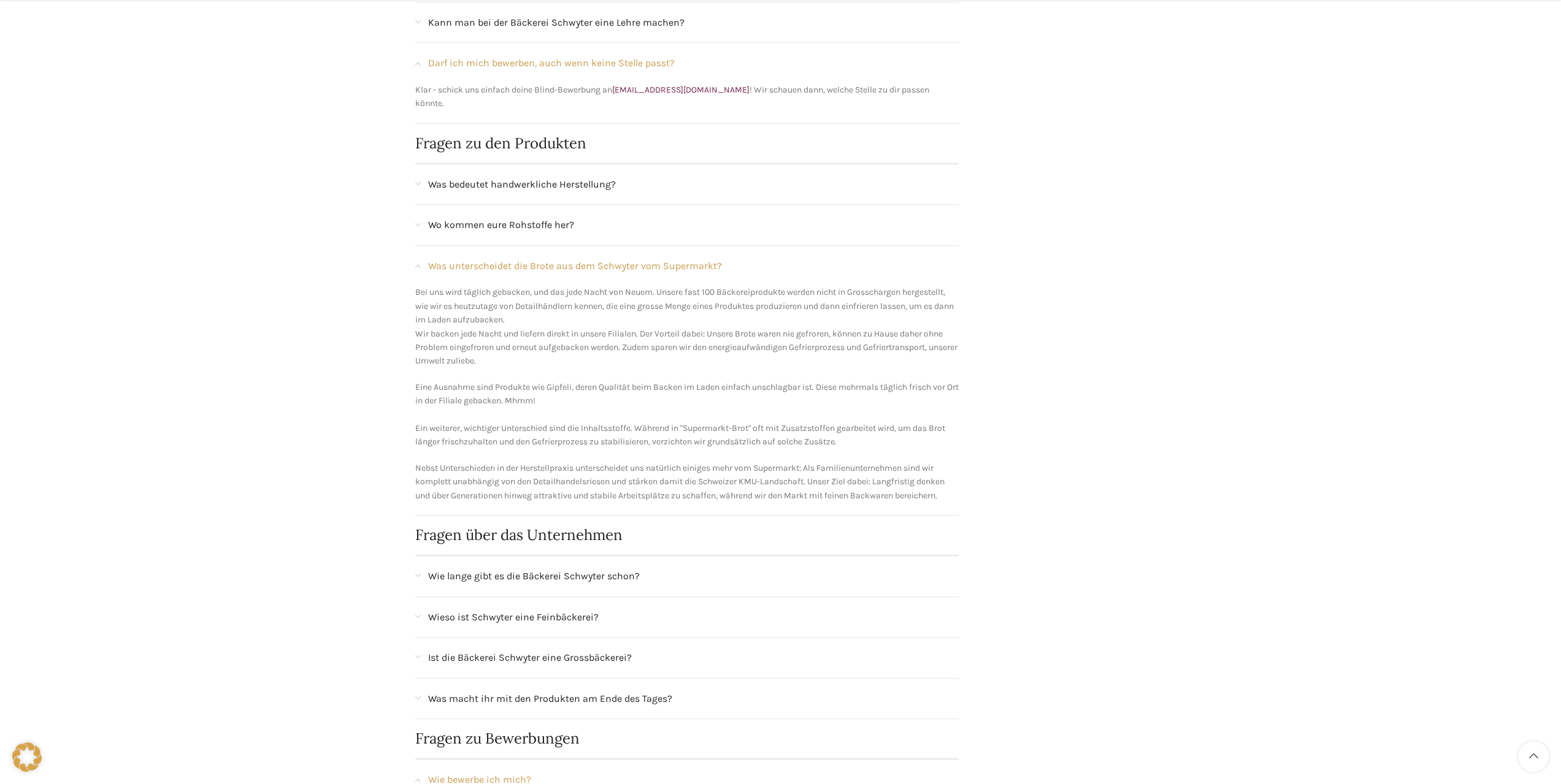
click at [609, 637] on div "Ist die Bäckerei Schwyter eine Grossbäckerei?" at bounding box center [687, 657] width 544 height 40
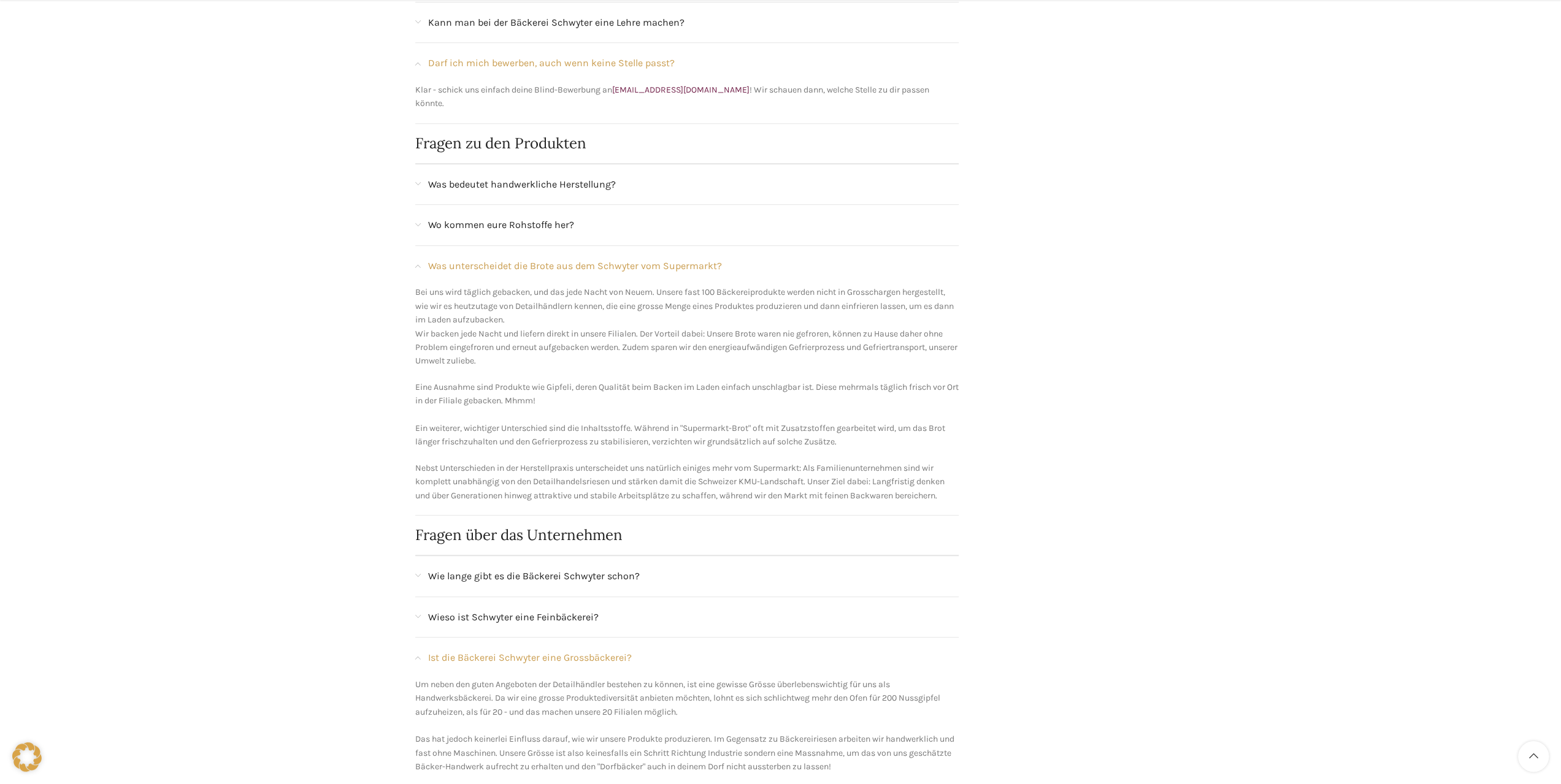
click at [609, 637] on div "Ist die Bäckerei Schwyter eine Grossbäckerei?" at bounding box center [687, 657] width 544 height 40
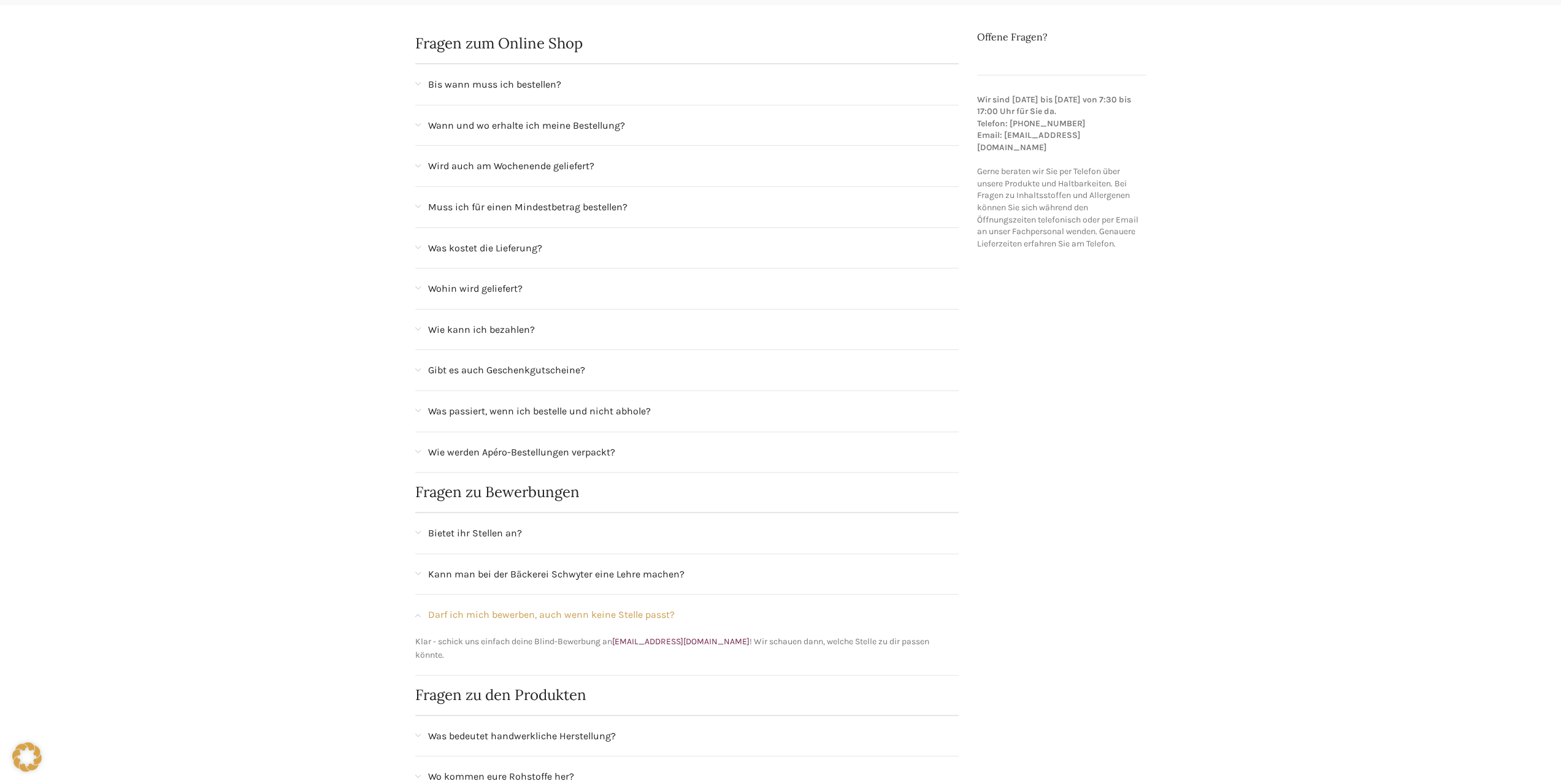
scroll to position [0, 0]
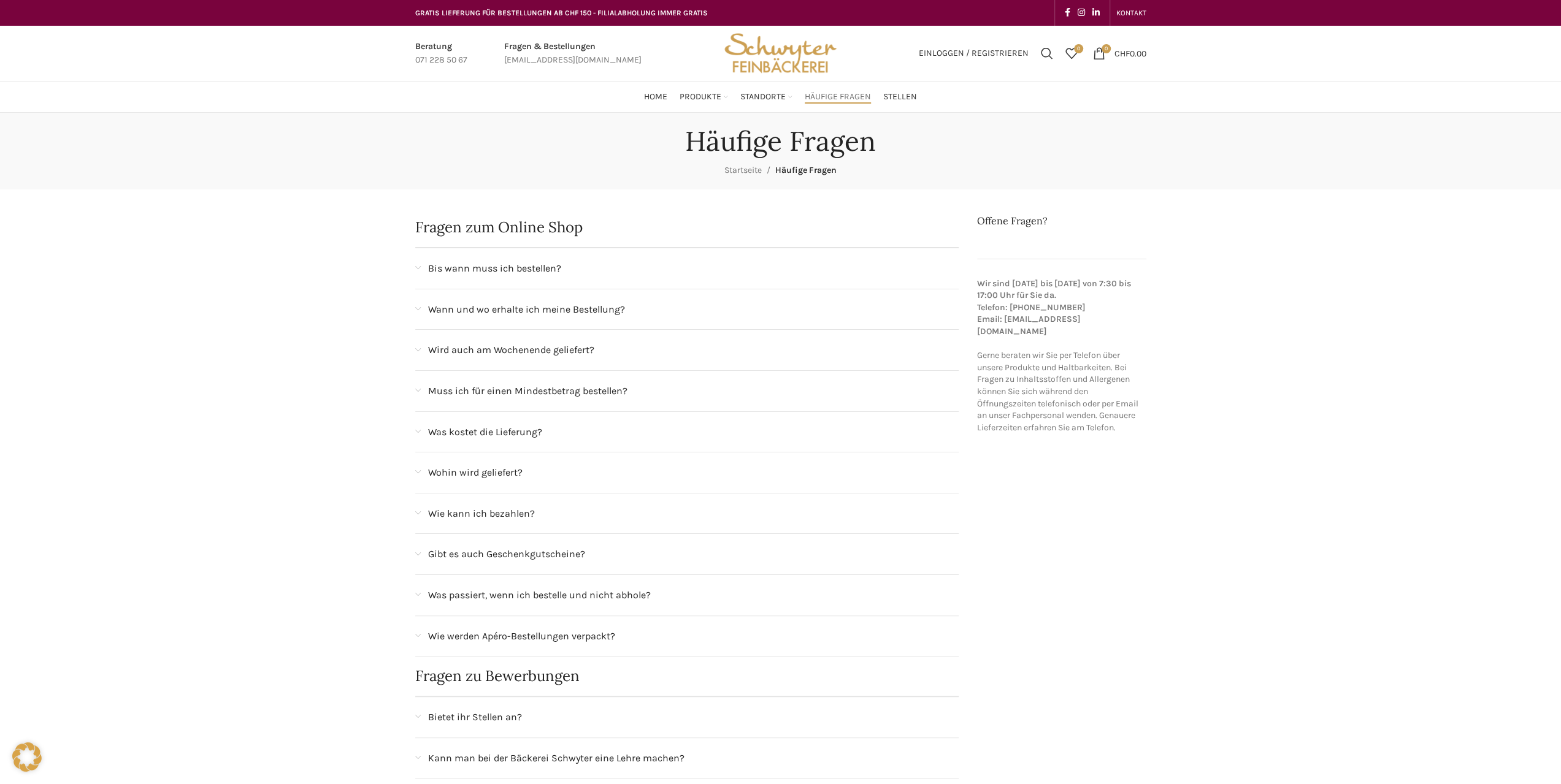
click at [801, 63] on img "Site logo" at bounding box center [780, 53] width 120 height 55
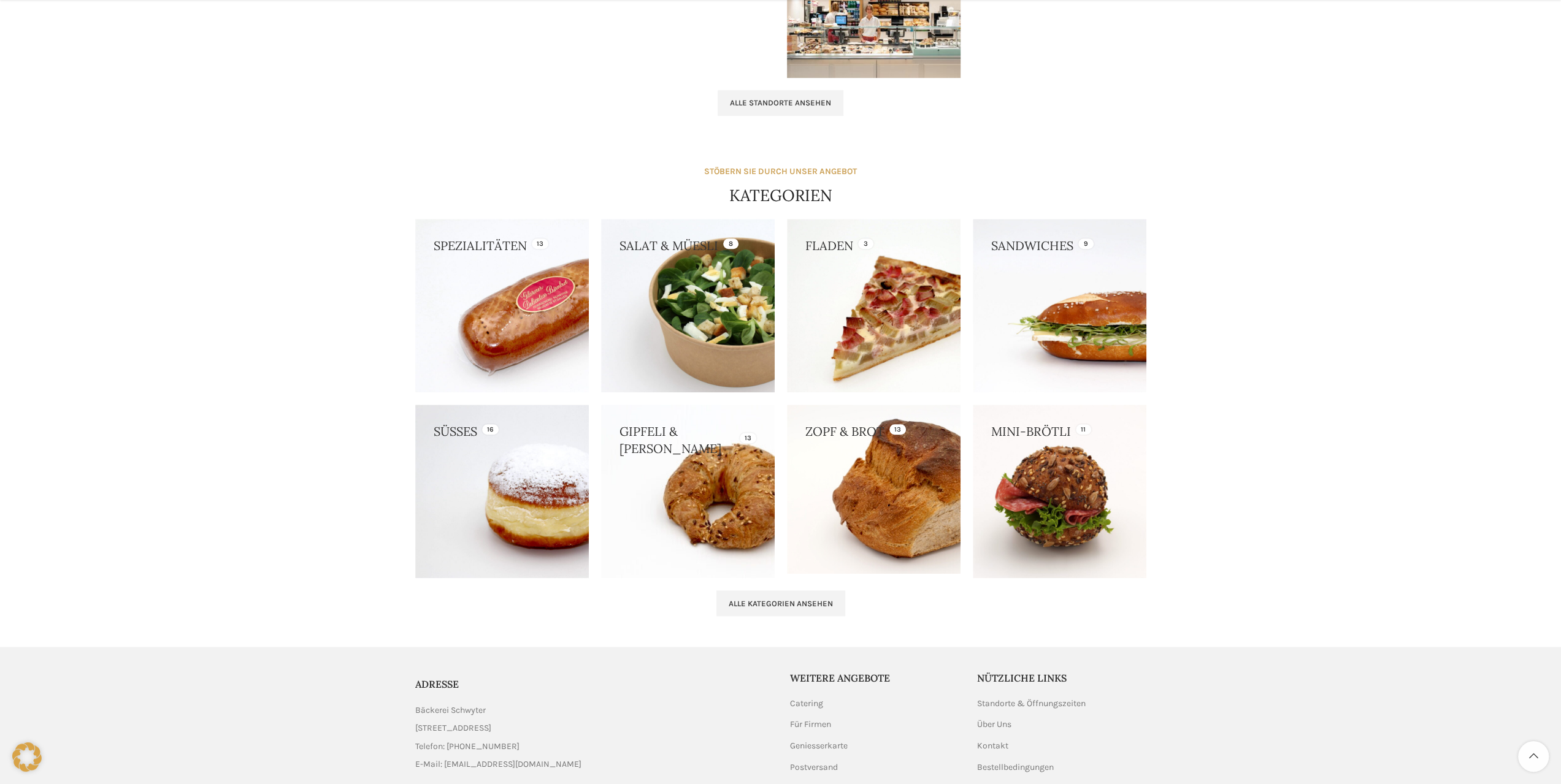
scroll to position [1013, 0]
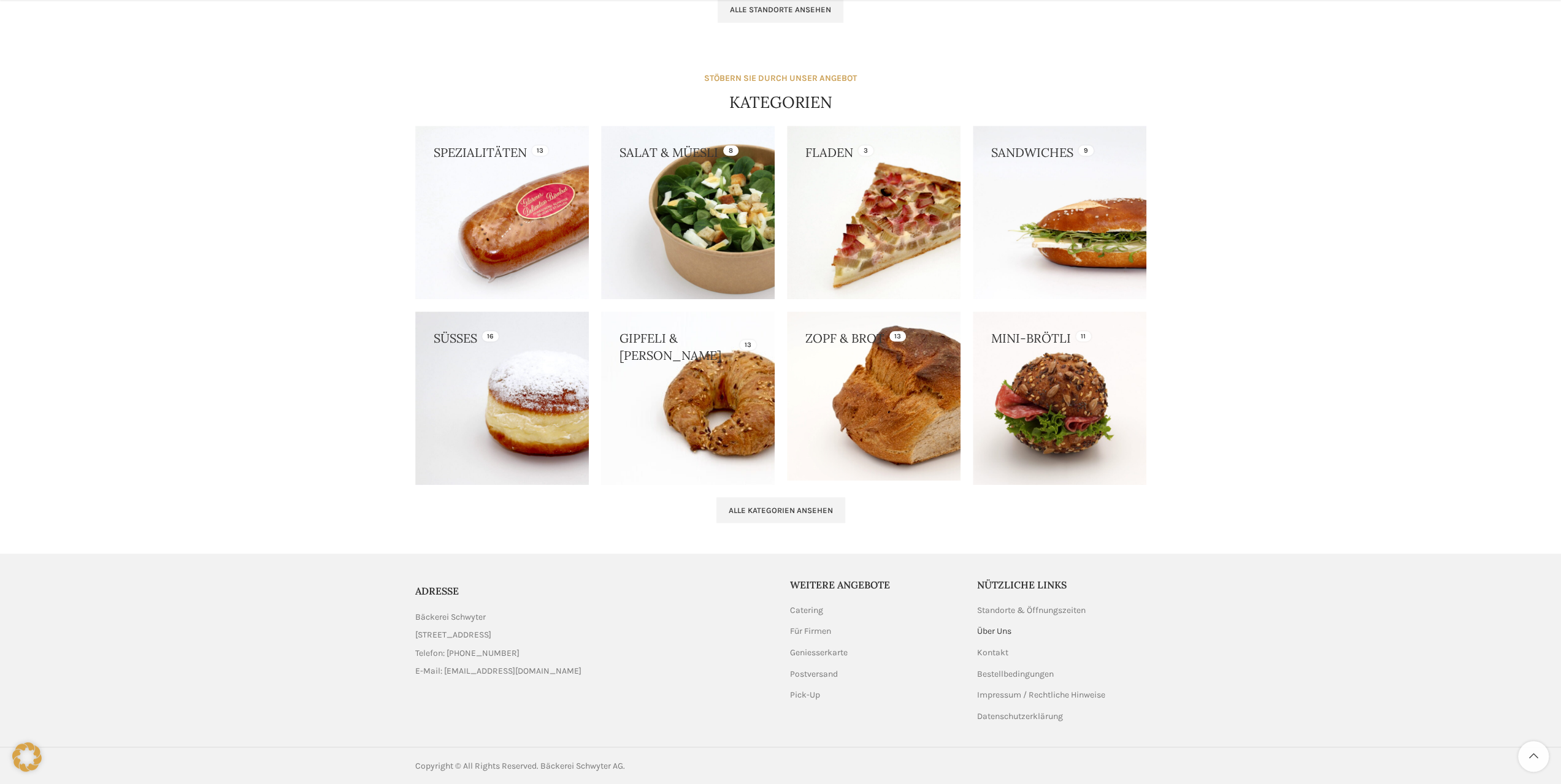
click at [994, 626] on link "Über Uns" at bounding box center [994, 631] width 35 height 12
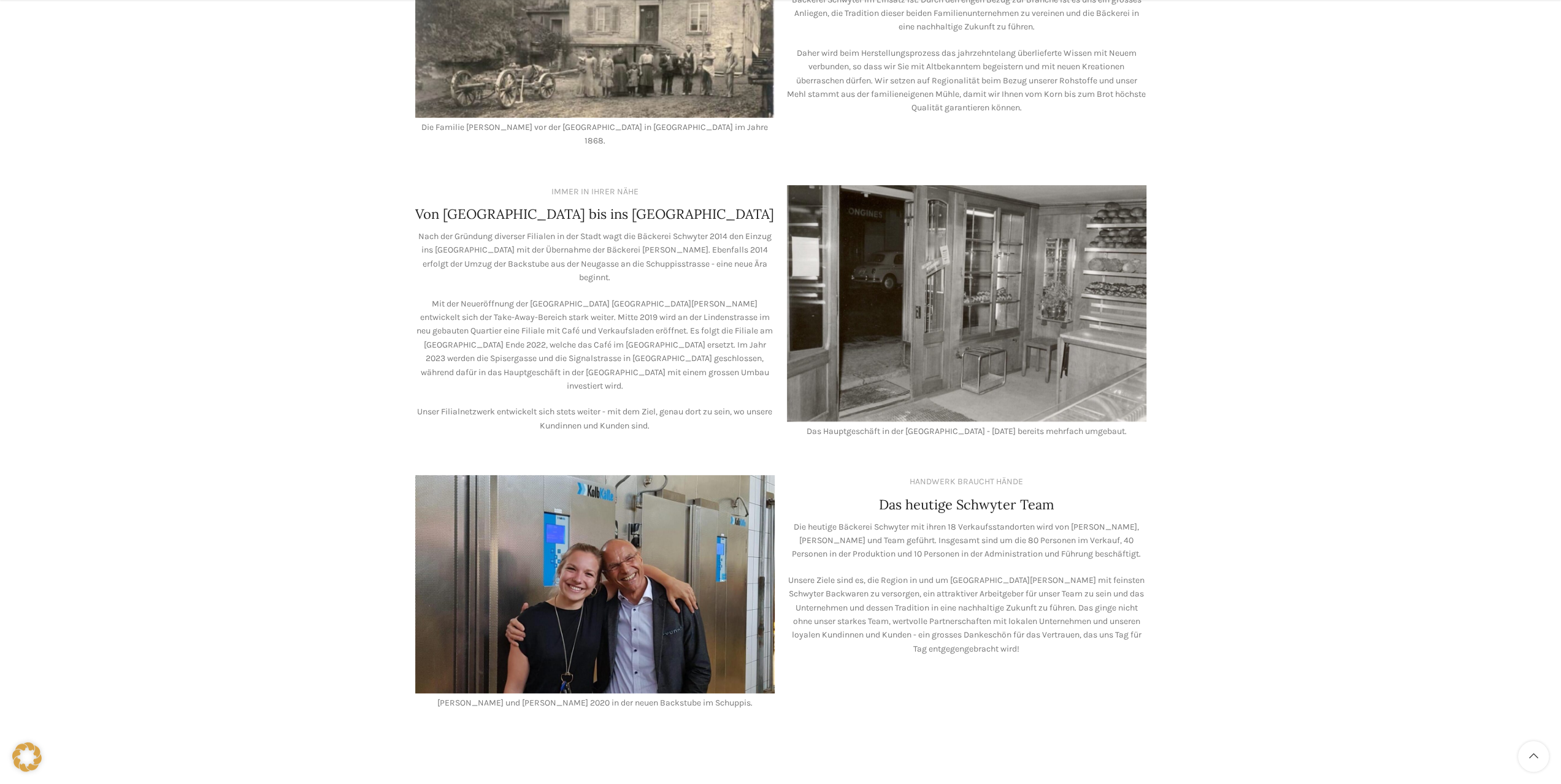
scroll to position [797, 0]
